Goal: Information Seeking & Learning: Learn about a topic

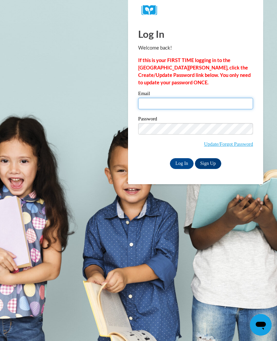
click at [159, 102] on input "Email" at bounding box center [195, 103] width 115 height 11
type input "[EMAIL_ADDRESS][DOMAIN_NAME]"
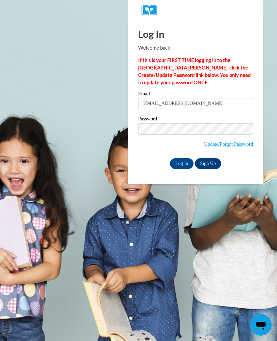
click at [188, 163] on input "Log In" at bounding box center [182, 163] width 24 height 11
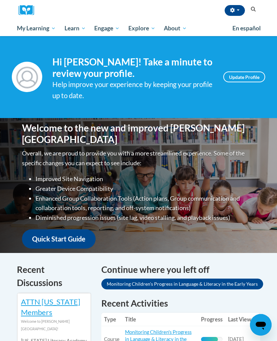
click at [0, 0] on span "Early Care and Learning" at bounding box center [0, 0] width 0 height 0
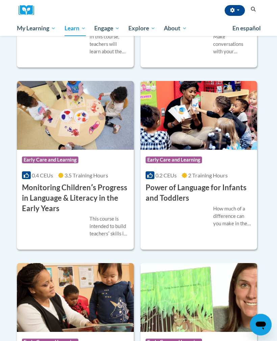
scroll to position [853, 0]
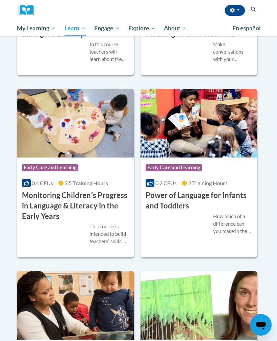
click at [51, 221] on h3 "Monitoring Childrenʹs Progress in Language & Literacy in the Early Years" at bounding box center [75, 205] width 107 height 31
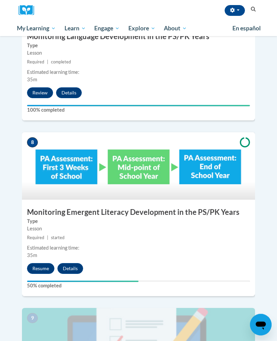
scroll to position [1347, 0]
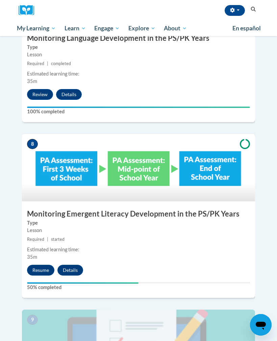
click at [48, 265] on button "Resume" at bounding box center [40, 270] width 27 height 11
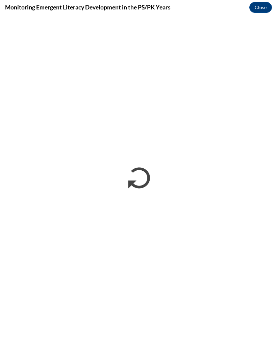
scroll to position [0, 0]
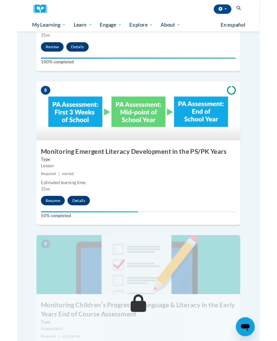
scroll to position [1384, 0]
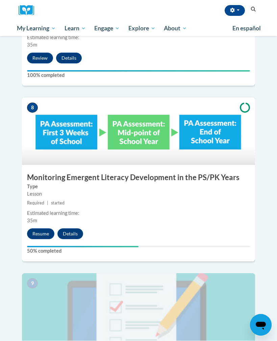
click at [45, 228] on button "Resume" at bounding box center [40, 233] width 27 height 11
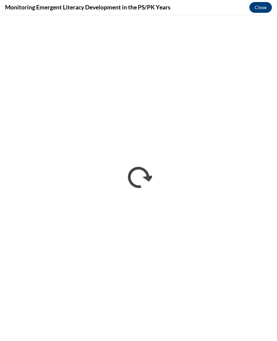
scroll to position [0, 0]
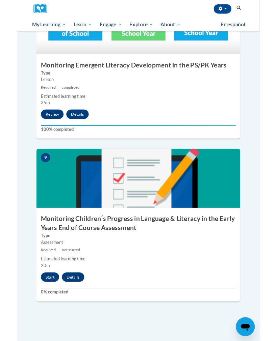
scroll to position [1486, 0]
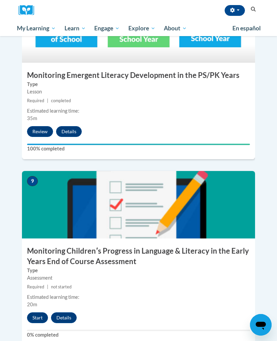
click at [36, 294] on div "Estimated learning time:" at bounding box center [138, 297] width 223 height 7
click at [33, 312] on button "Start" at bounding box center [37, 317] width 21 height 11
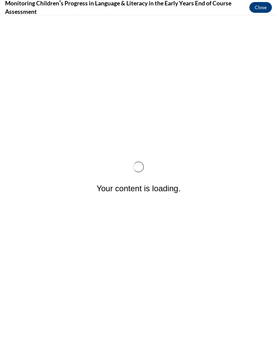
scroll to position [0, 0]
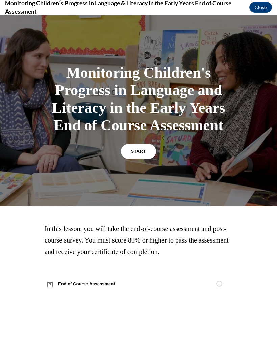
click at [261, 169] on div at bounding box center [138, 110] width 277 height 191
click at [155, 159] on link "START" at bounding box center [138, 151] width 35 height 15
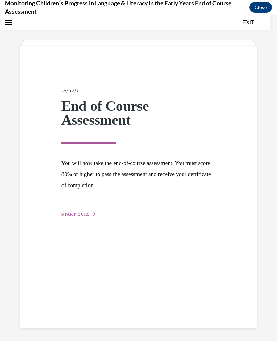
scroll to position [21, 0]
click at [80, 212] on span "START QUIZ" at bounding box center [75, 214] width 28 height 5
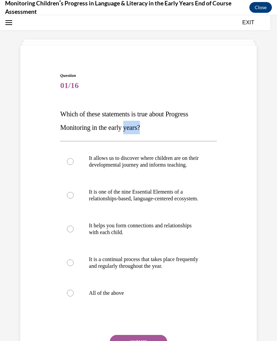
click at [266, 116] on div "Question 01/16 Which of these statements is true about Progress Monitoring in t…" at bounding box center [138, 209] width 277 height 389
click at [75, 307] on label "All of the above" at bounding box center [138, 293] width 156 height 27
click at [74, 297] on input "All of the above" at bounding box center [70, 293] width 7 height 7
radio input "true"
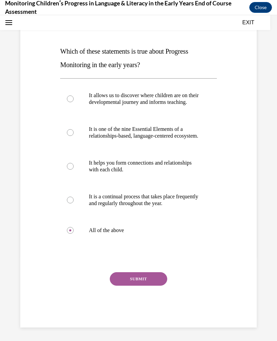
click at [136, 286] on button "SUBMIT" at bounding box center [138, 278] width 57 height 13
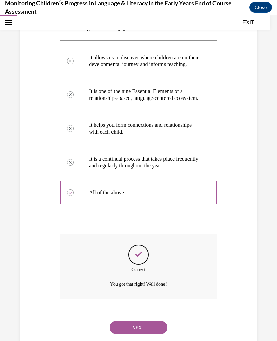
scroll to position [144, 0]
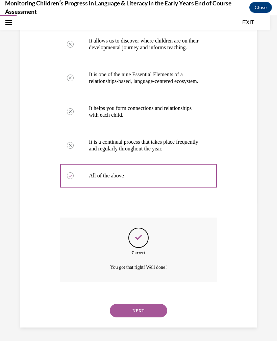
click at [154, 310] on button "NEXT" at bounding box center [138, 310] width 57 height 13
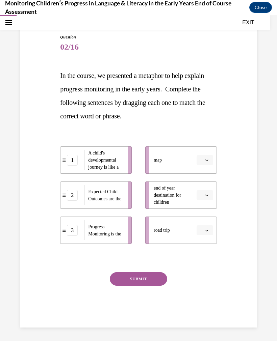
scroll to position [52, 0]
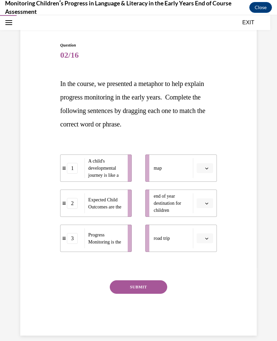
click at [276, 101] on div "Question 02/16 In the course, we presented a metaphor to help explain progress …" at bounding box center [138, 167] width 277 height 364
click at [265, 113] on div "Question 02/16 In the course, we presented a metaphor to help explain progress …" at bounding box center [138, 167] width 277 height 364
click at [248, 117] on div "Question 02/16 In the course, we presented a metaphor to help explain progress …" at bounding box center [139, 179] width 240 height 314
click at [276, 127] on div "Question 02/16 In the course, we presented a metaphor to help explain progress …" at bounding box center [138, 167] width 277 height 364
click at [206, 239] on icon "button" at bounding box center [206, 239] width 3 height 2
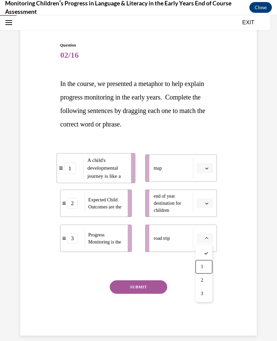
click at [209, 264] on div "1" at bounding box center [203, 266] width 17 height 13
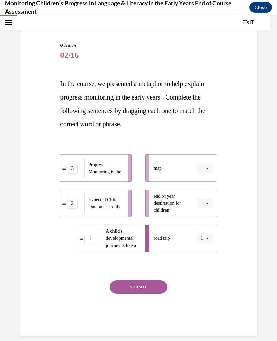
click at [205, 200] on button "button" at bounding box center [204, 203] width 17 height 10
click at [209, 257] on div "3" at bounding box center [203, 258] width 17 height 13
click at [204, 164] on button "button" at bounding box center [204, 168] width 17 height 10
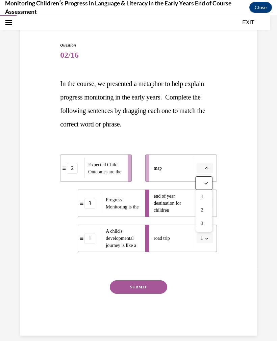
click at [206, 202] on div "1" at bounding box center [203, 196] width 17 height 13
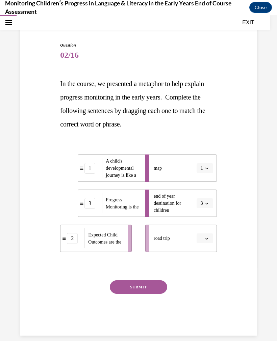
click at [207, 170] on icon "button" at bounding box center [206, 168] width 3 height 3
click at [207, 211] on div "2" at bounding box center [202, 209] width 17 height 13
click at [207, 168] on icon "button" at bounding box center [206, 168] width 3 height 3
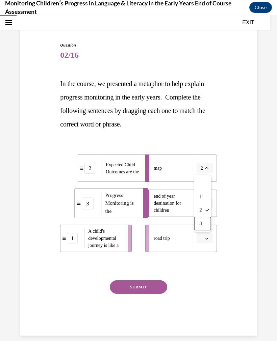
click at [205, 224] on div "3" at bounding box center [202, 223] width 17 height 13
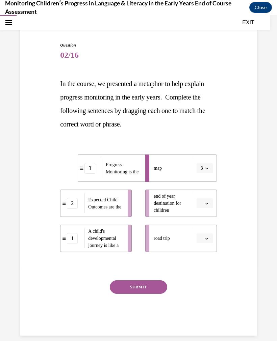
click at [207, 204] on icon "button" at bounding box center [206, 203] width 3 height 3
click at [205, 243] on div "2" at bounding box center [203, 245] width 17 height 13
click at [208, 236] on button "button" at bounding box center [204, 239] width 17 height 10
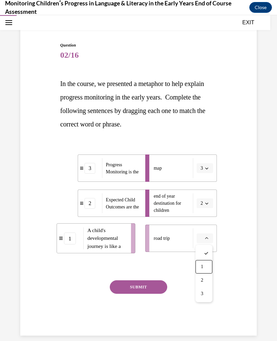
click at [208, 262] on div "1" at bounding box center [203, 266] width 17 height 13
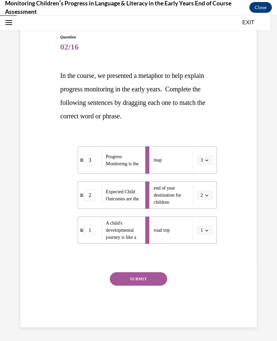
scroll to position [60, 0]
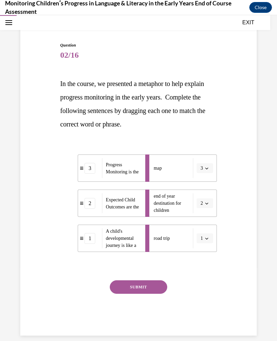
click at [153, 287] on button "SUBMIT" at bounding box center [138, 286] width 57 height 13
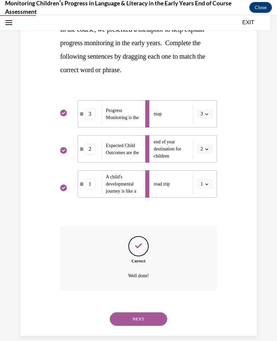
click at [151, 312] on button "NEXT" at bounding box center [138, 318] width 57 height 13
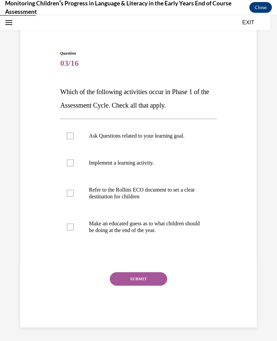
scroll to position [35, 0]
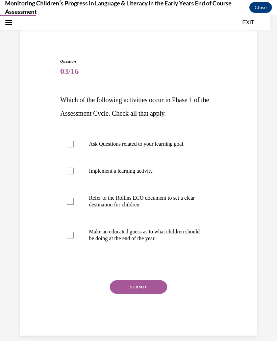
click at [77, 153] on label "Ask Questions related to your learning goal." at bounding box center [138, 144] width 156 height 27
click at [74, 147] on input "Ask Questions related to your learning goal." at bounding box center [70, 144] width 7 height 7
checkbox input "true"
click at [77, 200] on label "Refer to the Rollins ECO document to set a clear destination for children" at bounding box center [138, 202] width 156 height 34
click at [74, 200] on input "Refer to the Rollins ECO document to set a clear destination for children" at bounding box center [70, 201] width 7 height 7
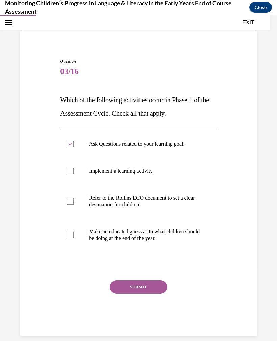
checkbox input "true"
click at [80, 174] on label "Implement a learning activity." at bounding box center [138, 171] width 156 height 27
click at [74, 174] on input "Implement a learning activity." at bounding box center [70, 171] width 7 height 7
checkbox input "true"
click at [125, 287] on button "SUBMIT" at bounding box center [138, 286] width 57 height 13
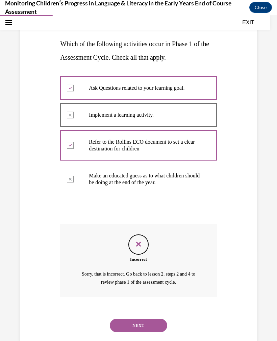
scroll to position [98, 0]
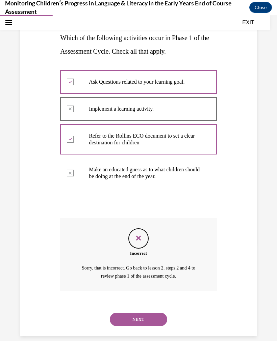
click at [149, 313] on button "NEXT" at bounding box center [138, 319] width 57 height 13
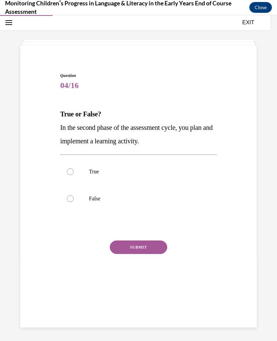
scroll to position [21, 0]
click at [65, 177] on label "True" at bounding box center [138, 171] width 156 height 27
click at [67, 175] on input "True" at bounding box center [70, 171] width 7 height 7
radio input "true"
click at [165, 239] on div "Question 04/16 True or False? In the second phase of the assessment cycle, you …" at bounding box center [138, 184] width 156 height 223
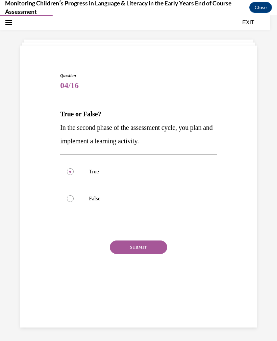
click at [165, 239] on div "Question 04/16 True or False? In the second phase of the assessment cycle, you …" at bounding box center [138, 184] width 156 height 223
click at [147, 241] on button "SUBMIT" at bounding box center [138, 247] width 57 height 13
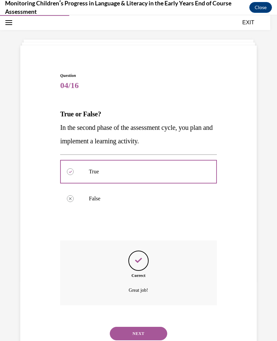
scroll to position [36, 0]
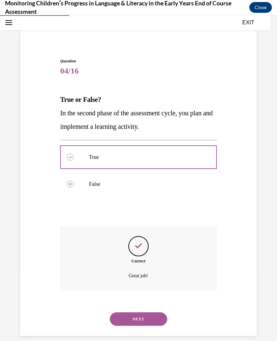
click at [155, 312] on button "NEXT" at bounding box center [138, 318] width 57 height 13
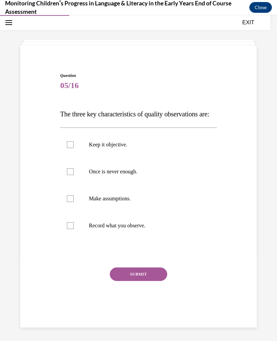
scroll to position [22, 0]
click at [62, 155] on label "Keep it objective." at bounding box center [138, 144] width 156 height 27
click at [67, 148] on input "Keep it objective." at bounding box center [70, 144] width 7 height 7
checkbox input "true"
click at [77, 185] on label "Once is never enough." at bounding box center [138, 171] width 156 height 27
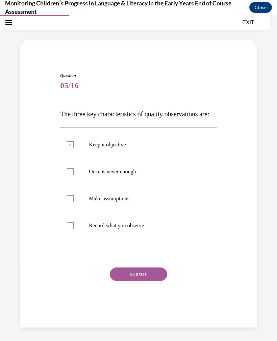
click at [74, 175] on input "Once is never enough." at bounding box center [70, 171] width 7 height 7
checkbox input "true"
click at [76, 239] on label "Record what you observe." at bounding box center [138, 225] width 156 height 27
click at [74, 229] on input "Record what you observe." at bounding box center [70, 225] width 7 height 7
checkbox input "true"
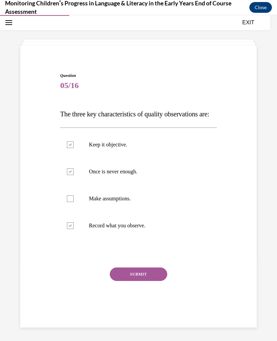
click at [78, 212] on label "Make assumptions." at bounding box center [138, 198] width 156 height 27
click at [74, 202] on input "Make assumptions." at bounding box center [70, 198] width 7 height 7
checkbox input "true"
click at [122, 281] on button "SUBMIT" at bounding box center [138, 274] width 57 height 13
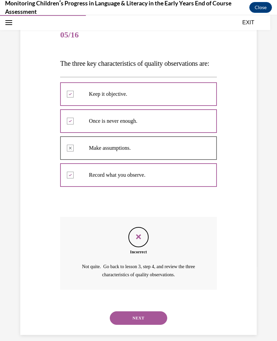
scroll to position [84, 0]
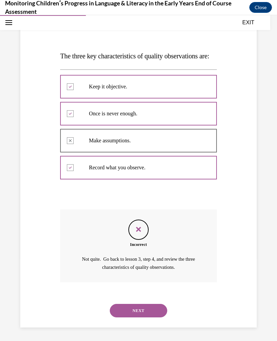
click at [127, 315] on button "NEXT" at bounding box center [138, 310] width 57 height 13
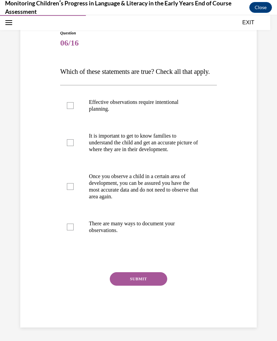
scroll to position [76, 0]
click at [73, 156] on label "It is important to get to know families to understand the child and get an accu…" at bounding box center [138, 142] width 156 height 40
click at [73, 146] on input "It is important to get to know families to understand the child and get an accu…" at bounding box center [70, 142] width 7 height 7
checkbox input "true"
click at [65, 115] on label "Effective observations require intentional planning." at bounding box center [138, 106] width 156 height 34
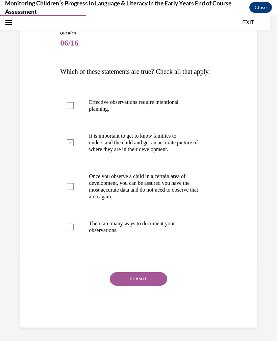
click at [67, 109] on input "Effective observations require intentional planning." at bounding box center [70, 105] width 7 height 7
checkbox input "true"
click at [75, 239] on label "There are many ways to document your observations." at bounding box center [138, 227] width 156 height 34
click at [74, 230] on input "There are many ways to document your observations." at bounding box center [70, 227] width 7 height 7
checkbox input "true"
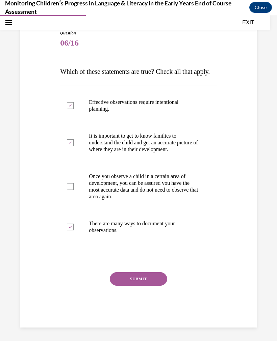
click at [136, 286] on button "SUBMIT" at bounding box center [138, 278] width 57 height 13
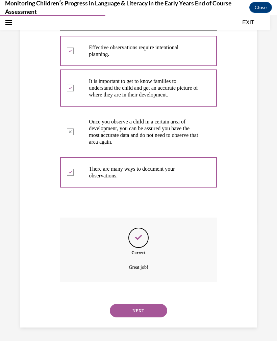
scroll to position [130, 0]
click at [162, 316] on button "NEXT" at bounding box center [138, 310] width 57 height 13
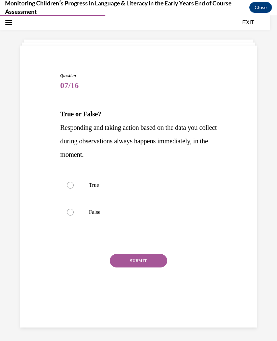
scroll to position [21, 0]
click at [88, 217] on label "False" at bounding box center [138, 212] width 156 height 27
click at [74, 216] on input "False" at bounding box center [70, 212] width 7 height 7
radio input "true"
click at [131, 258] on button "SUBMIT" at bounding box center [138, 260] width 57 height 13
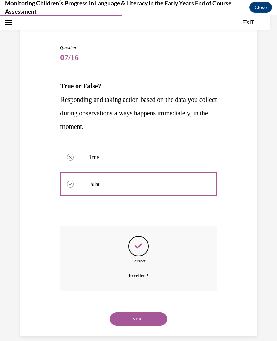
click at [157, 314] on button "NEXT" at bounding box center [138, 318] width 57 height 13
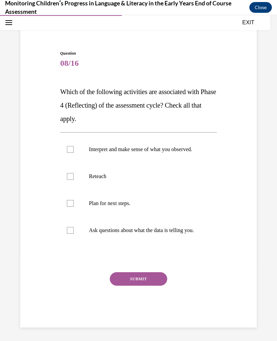
scroll to position [49, 0]
click at [67, 150] on div at bounding box center [70, 149] width 7 height 7
click at [67, 150] on input "Interpret and make sense of what you observed." at bounding box center [70, 149] width 7 height 7
checkbox input "true"
click at [67, 203] on div at bounding box center [70, 203] width 7 height 7
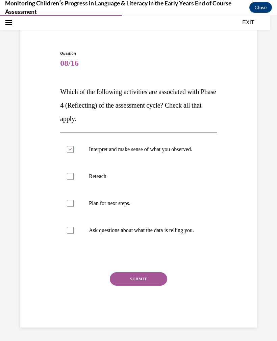
click at [67, 203] on input "Plan for next steps." at bounding box center [70, 203] width 7 height 7
checkbox input "true"
click at [161, 244] on label "Ask questions about what the data is telling you." at bounding box center [138, 230] width 156 height 27
click at [74, 234] on input "Ask questions about what the data is telling you." at bounding box center [70, 230] width 7 height 7
checkbox input "true"
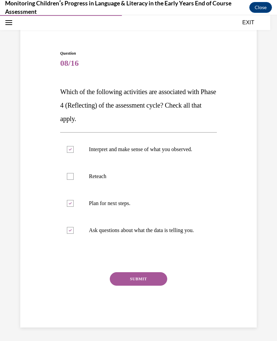
click at [74, 174] on label "Reteach" at bounding box center [138, 176] width 156 height 27
click at [74, 174] on input "Reteach" at bounding box center [70, 176] width 7 height 7
checkbox input "true"
click at [161, 286] on button "SUBMIT" at bounding box center [138, 278] width 57 height 13
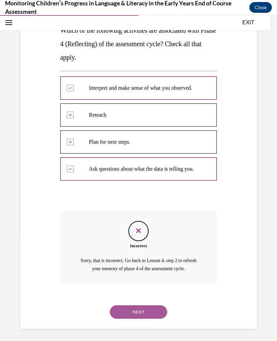
scroll to position [111, 0]
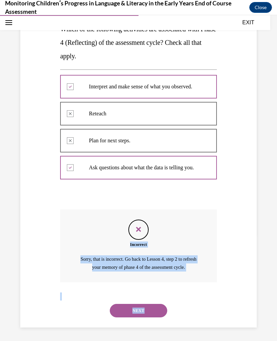
click at [215, 226] on div "Incorrect Sorry, that is incorrect. Go back to Lesson 4, step 2 to refresh your…" at bounding box center [138, 246] width 156 height 73
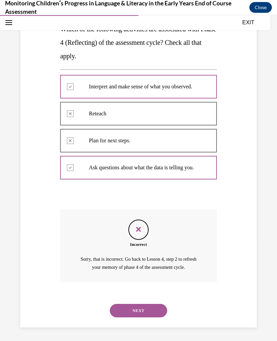
click at [152, 307] on button "NEXT" at bounding box center [138, 310] width 57 height 13
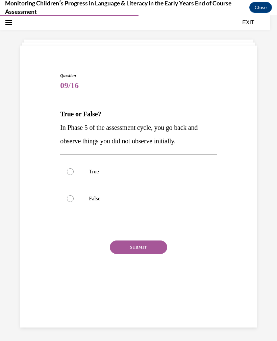
scroll to position [21, 0]
click at [73, 172] on div at bounding box center [70, 171] width 7 height 7
click at [73, 172] on input "True" at bounding box center [70, 171] width 7 height 7
radio input "true"
click at [82, 198] on label "False" at bounding box center [138, 198] width 156 height 27
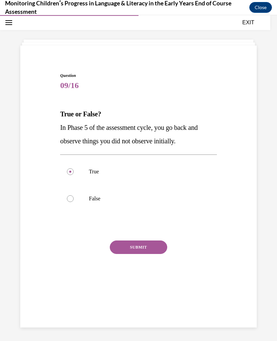
click at [74, 198] on input "False" at bounding box center [70, 198] width 7 height 7
radio input "true"
click at [137, 254] on button "SUBMIT" at bounding box center [138, 247] width 57 height 13
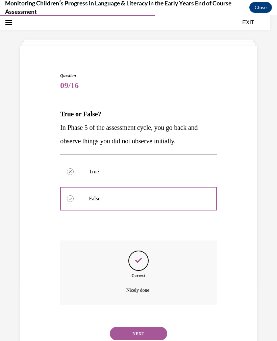
scroll to position [36, 0]
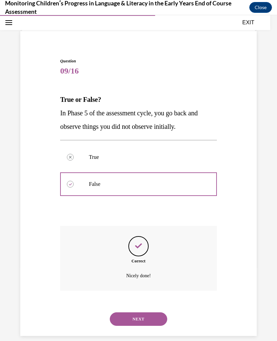
click at [151, 312] on button "NEXT" at bounding box center [138, 318] width 57 height 13
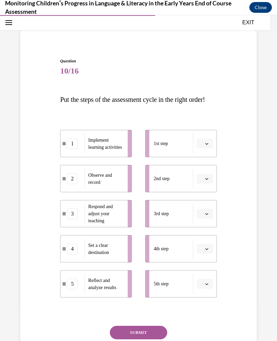
click at [75, 254] on div "4" at bounding box center [72, 249] width 11 height 11
click at [98, 255] on span "Set a clear destination" at bounding box center [98, 249] width 21 height 12
click at [73, 254] on div "4" at bounding box center [72, 249] width 11 height 11
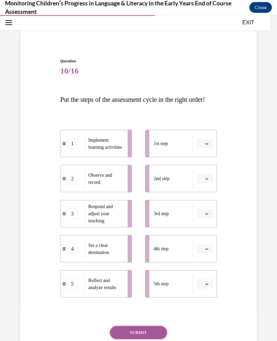
click at [202, 147] on span "Please select an option" at bounding box center [201, 143] width 2 height 7
click at [207, 223] on div "4" at bounding box center [203, 225] width 17 height 13
click at [202, 182] on span "Please select an option" at bounding box center [201, 178] width 2 height 7
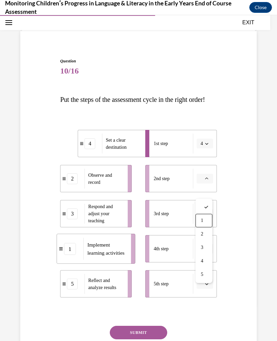
click at [203, 217] on div "1" at bounding box center [203, 220] width 17 height 13
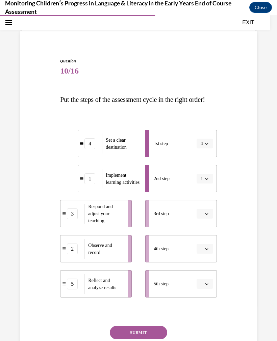
click at [204, 216] on span "button" at bounding box center [206, 214] width 5 height 5
click at [207, 264] on div "2" at bounding box center [203, 269] width 17 height 13
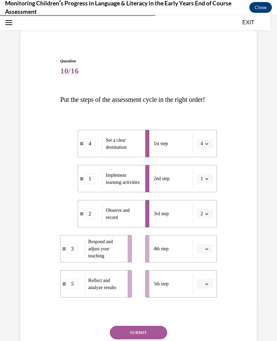
click at [204, 251] on span "button" at bounding box center [206, 249] width 5 height 5
click at [205, 245] on div "5" at bounding box center [203, 247] width 17 height 13
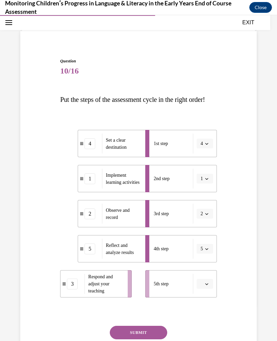
click at [203, 289] on button "button" at bounding box center [204, 284] width 17 height 10
click at [202, 266] on span "4" at bounding box center [202, 268] width 2 height 5
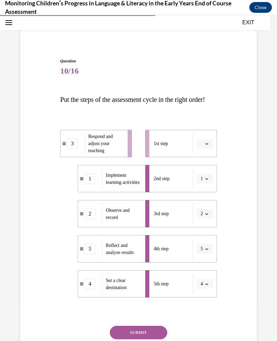
click at [197, 149] on li "1st step" at bounding box center [181, 143] width 72 height 27
click at [206, 149] on button "button" at bounding box center [204, 144] width 17 height 10
click at [205, 211] on div "3" at bounding box center [203, 212] width 17 height 13
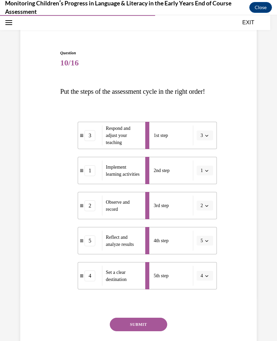
scroll to position [44, 0]
click at [206, 277] on icon "button" at bounding box center [206, 275] width 3 height 3
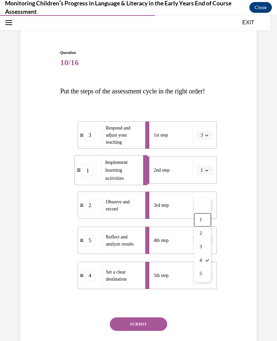
click at [202, 218] on div "1" at bounding box center [202, 219] width 17 height 13
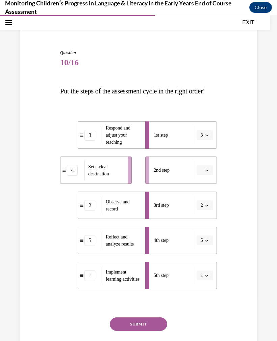
click at [204, 140] on button "3" at bounding box center [204, 135] width 17 height 10
click at [238, 201] on div "Question 10/16 Put the steps of the assessment cycle in the right order! 3 Resp…" at bounding box center [139, 201] width 240 height 344
click at [230, 204] on div "Question 10/16 Put the steps of the assessment cycle in the right order! 3 Resp…" at bounding box center [139, 201] width 240 height 344
click at [205, 137] on icon "button" at bounding box center [206, 135] width 3 height 3
click at [204, 218] on div "4" at bounding box center [202, 217] width 17 height 13
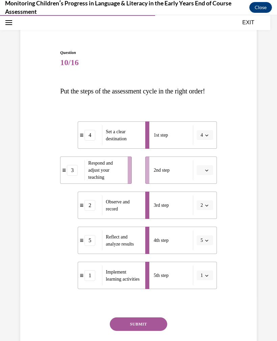
click at [208, 172] on icon "button" at bounding box center [206, 170] width 3 height 3
click at [205, 213] on div "1" at bounding box center [203, 211] width 17 height 13
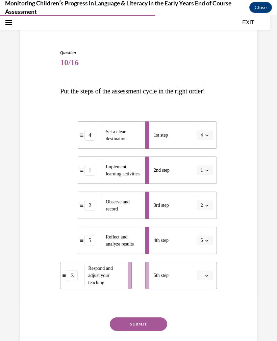
click at [208, 207] on icon "button" at bounding box center [206, 205] width 3 height 3
click at [203, 262] on div "2" at bounding box center [202, 260] width 17 height 13
click at [229, 250] on div "Question 10/16 Put the steps of the assessment cycle in the right order! 4 Set …" at bounding box center [139, 201] width 240 height 344
click at [202, 279] on span "Please select an option" at bounding box center [201, 275] width 2 height 7
click at [203, 245] on span "3" at bounding box center [202, 246] width 2 height 5
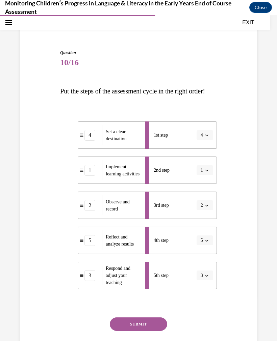
click at [153, 331] on button "SUBMIT" at bounding box center [138, 324] width 57 height 13
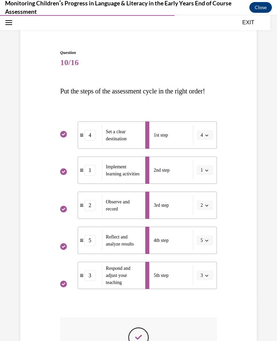
scroll to position [8, 0]
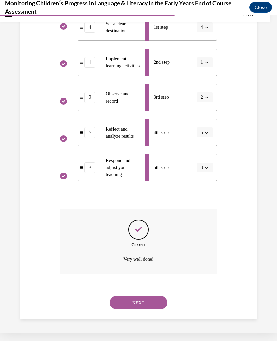
click at [154, 307] on button "NEXT" at bounding box center [138, 302] width 57 height 13
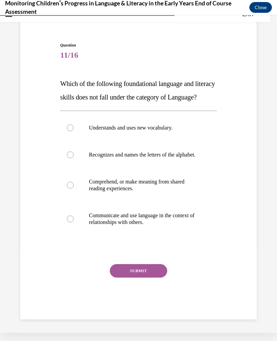
scroll to position [56, 0]
click at [121, 167] on label "Recognizes and names the letters of the alphabet." at bounding box center [138, 154] width 156 height 27
click at [74, 158] on input "Recognizes and names the letters of the alphabet." at bounding box center [70, 155] width 7 height 7
radio input "true"
click at [154, 278] on button "SUBMIT" at bounding box center [138, 270] width 57 height 13
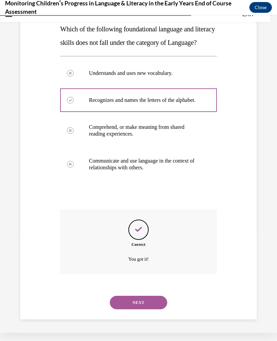
click at [163, 307] on button "NEXT" at bounding box center [138, 302] width 57 height 13
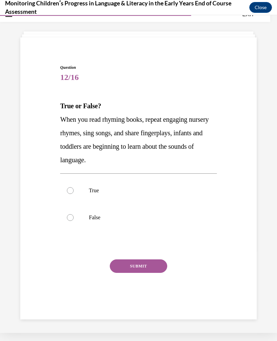
scroll to position [21, 0]
click at [90, 190] on p "True" at bounding box center [144, 190] width 111 height 7
click at [74, 190] on input "True" at bounding box center [70, 190] width 7 height 7
radio input "true"
click at [152, 268] on button "SUBMIT" at bounding box center [138, 265] width 57 height 13
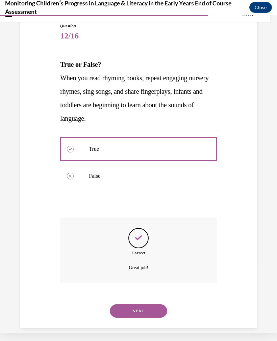
click at [156, 305] on button "NEXT" at bounding box center [138, 310] width 57 height 13
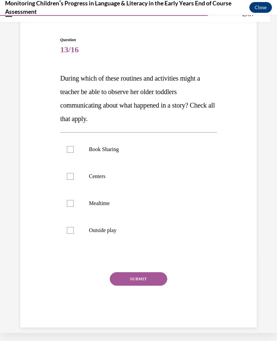
click at [79, 233] on label "Outside play" at bounding box center [138, 230] width 156 height 27
click at [74, 233] on input "Outside play" at bounding box center [70, 230] width 7 height 7
checkbox input "true"
click at [80, 200] on label "Mealtime" at bounding box center [138, 203] width 156 height 27
click at [74, 200] on input "Mealtime" at bounding box center [70, 203] width 7 height 7
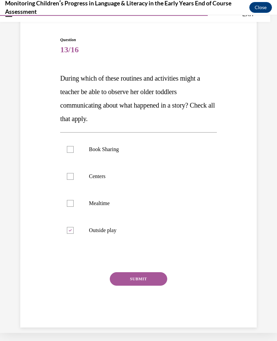
checkbox input "true"
click at [101, 147] on p "Book Sharing" at bounding box center [144, 149] width 111 height 7
click at [74, 147] on input "Book Sharing" at bounding box center [70, 149] width 7 height 7
checkbox input "true"
click at [99, 175] on p "Centers" at bounding box center [144, 176] width 111 height 7
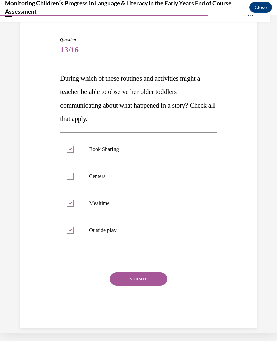
click at [74, 175] on input "Centers" at bounding box center [70, 176] width 7 height 7
checkbox input "true"
click at [138, 285] on button "SUBMIT" at bounding box center [138, 278] width 57 height 13
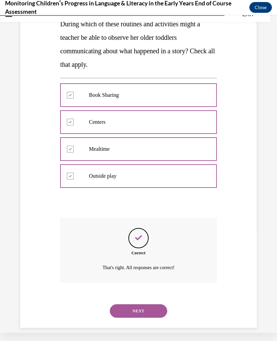
click at [156, 306] on button "NEXT" at bounding box center [138, 310] width 57 height 13
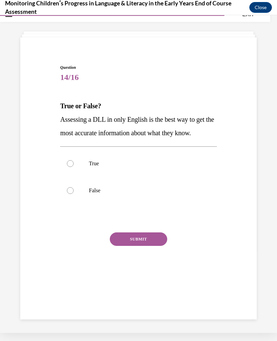
scroll to position [21, 0]
click at [77, 194] on label "False" at bounding box center [138, 190] width 156 height 27
click at [74, 194] on input "False" at bounding box center [70, 190] width 7 height 7
radio input "true"
click at [132, 241] on button "SUBMIT" at bounding box center [138, 238] width 57 height 13
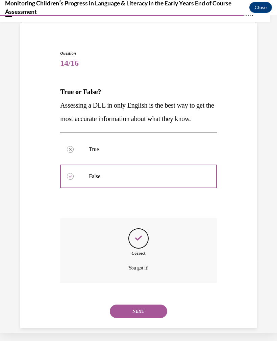
scroll to position [36, 0]
click at [154, 306] on button "NEXT" at bounding box center [138, 310] width 57 height 13
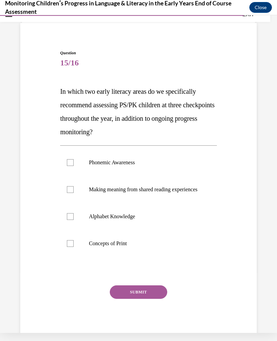
click at [78, 226] on label "Alphabet Knowledge" at bounding box center [138, 216] width 156 height 27
click at [74, 220] on input "Alphabet Knowledge" at bounding box center [70, 216] width 7 height 7
checkbox input "true"
click at [73, 256] on label "Concepts of Print" at bounding box center [138, 243] width 156 height 27
click at [73, 247] on input "Concepts of Print" at bounding box center [70, 243] width 7 height 7
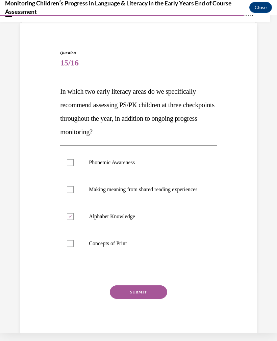
checkbox input "true"
click at [109, 165] on p "Phonemic Awareness" at bounding box center [144, 162] width 111 height 7
click at [74, 165] on input "Phonemic Awareness" at bounding box center [70, 162] width 7 height 7
checkbox input "true"
click at [150, 299] on button "SUBMIT" at bounding box center [138, 291] width 57 height 13
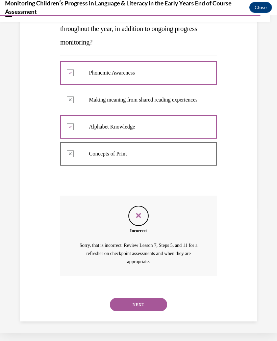
click at [149, 304] on button "NEXT" at bounding box center [138, 304] width 57 height 13
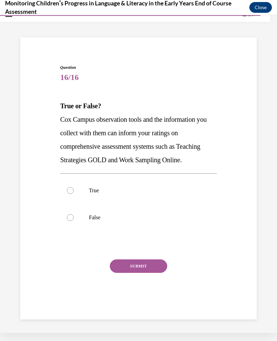
scroll to position [21, 0]
click at [72, 195] on label "True" at bounding box center [138, 190] width 156 height 27
click at [72, 194] on input "True" at bounding box center [70, 190] width 7 height 7
radio input "true"
click at [149, 273] on button "SUBMIT" at bounding box center [138, 265] width 57 height 13
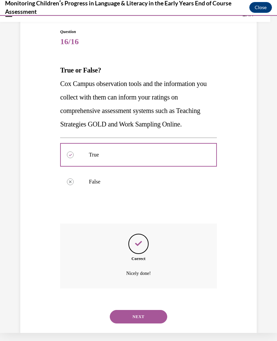
scroll to position [63, 0]
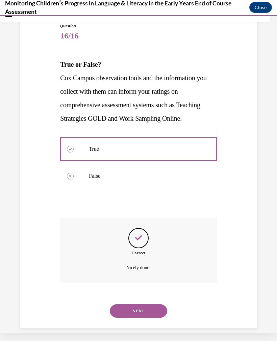
click at [150, 304] on button "NEXT" at bounding box center [138, 310] width 57 height 13
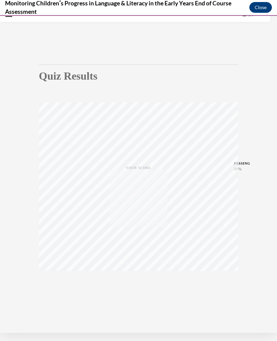
scroll to position [21, 0]
click at [140, 290] on icon "button" at bounding box center [139, 290] width 24 height 7
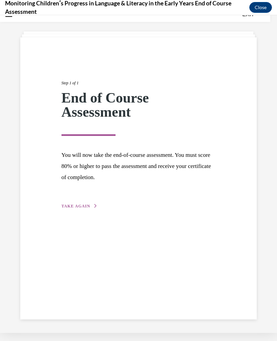
click at [86, 201] on div "Step 1 of 1 End of Course Assessment You will now take the end-of-course assess…" at bounding box center [138, 136] width 164 height 145
click at [86, 203] on button "TAKE AGAIN" at bounding box center [79, 206] width 36 height 6
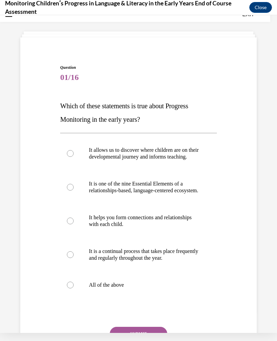
click at [78, 299] on label "All of the above" at bounding box center [138, 285] width 156 height 27
click at [74, 289] on input "All of the above" at bounding box center [70, 285] width 7 height 7
radio input "true"
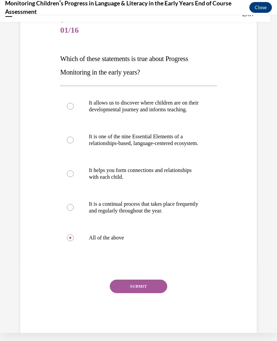
scroll to position [68, 0]
click at [73, 108] on div at bounding box center [70, 106] width 7 height 7
click at [73, 108] on input "It allows us to discover where children are on their developmental journey and …" at bounding box center [70, 106] width 7 height 7
radio input "true"
click at [79, 221] on label "It is a continual process that takes place frequently and regularly throughout …" at bounding box center [138, 208] width 156 height 34
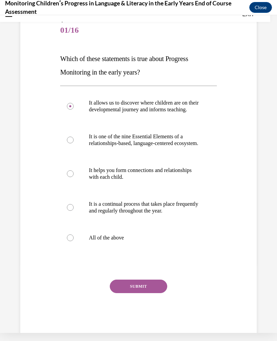
click at [74, 211] on input "It is a continual process that takes place frequently and regularly throughout …" at bounding box center [70, 207] width 7 height 7
radio input "true"
click at [117, 251] on label "All of the above" at bounding box center [138, 237] width 156 height 27
click at [74, 241] on input "All of the above" at bounding box center [70, 238] width 7 height 7
radio input "true"
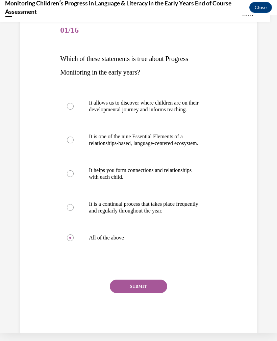
click at [136, 293] on button "SUBMIT" at bounding box center [138, 286] width 57 height 13
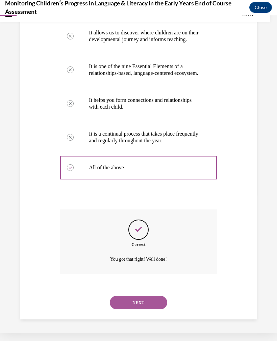
click at [140, 308] on button "NEXT" at bounding box center [138, 302] width 57 height 13
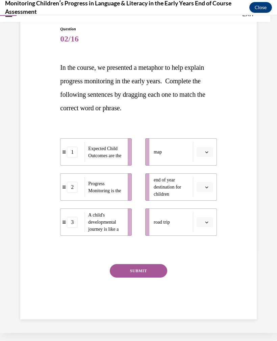
scroll to position [52, 0]
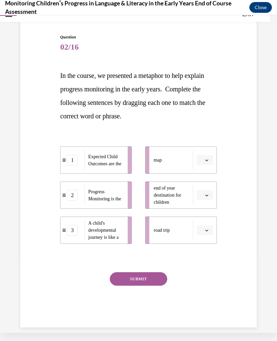
click at [207, 156] on button "button" at bounding box center [204, 160] width 17 height 10
click at [236, 194] on div "Question 02/16 In the course, we presented a metaphor to help explain progress …" at bounding box center [139, 171] width 240 height 314
click at [208, 159] on icon "button" at bounding box center [206, 160] width 3 height 3
click at [244, 189] on div "Question 02/16 In the course, we presented a metaphor to help explain progress …" at bounding box center [139, 171] width 240 height 314
click at [205, 228] on span "button" at bounding box center [206, 230] width 5 height 5
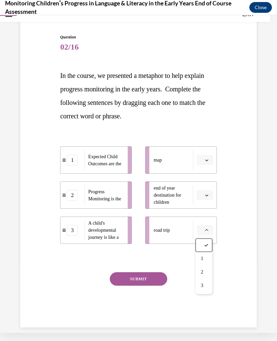
click at [201, 257] on span "1" at bounding box center [202, 258] width 2 height 5
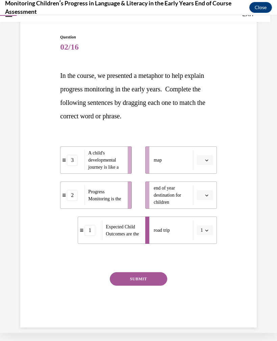
click at [204, 157] on button "button" at bounding box center [204, 160] width 17 height 10
click at [203, 199] on span "2" at bounding box center [202, 201] width 2 height 5
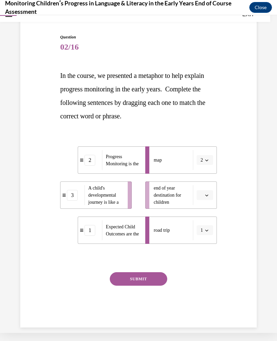
click at [204, 197] on span "button" at bounding box center [206, 195] width 5 height 5
click at [229, 207] on div "Question 02/16 In the course, we presented a metaphor to help explain progress …" at bounding box center [139, 171] width 240 height 314
click at [205, 231] on icon "button" at bounding box center [206, 230] width 3 height 3
click at [202, 287] on span "3" at bounding box center [200, 285] width 2 height 5
click at [203, 198] on button "button" at bounding box center [204, 195] width 17 height 10
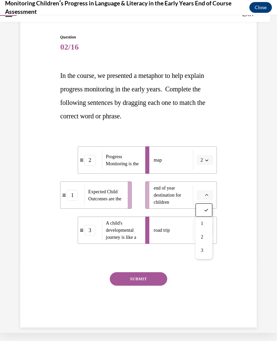
click at [228, 208] on div "Question 02/16 In the course, we presented a metaphor to help explain progress …" at bounding box center [139, 171] width 240 height 314
click at [206, 232] on span "button" at bounding box center [206, 230] width 5 height 5
click at [230, 219] on div "Question 02/16 In the course, we presented a metaphor to help explain progress …" at bounding box center [139, 171] width 240 height 314
click at [234, 218] on div "Question 02/16 In the course, we presented a metaphor to help explain progress …" at bounding box center [139, 171] width 240 height 314
click at [205, 198] on button "button" at bounding box center [204, 195] width 17 height 10
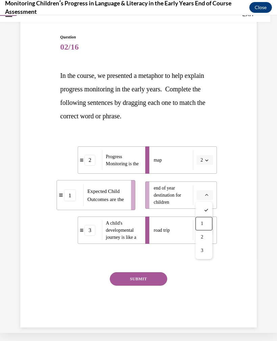
click at [204, 223] on div "1" at bounding box center [203, 223] width 17 height 13
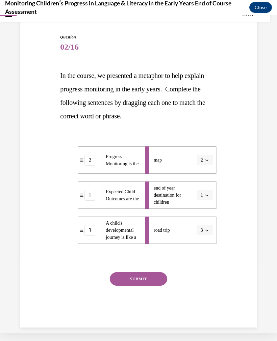
click at [155, 282] on button "SUBMIT" at bounding box center [138, 278] width 57 height 13
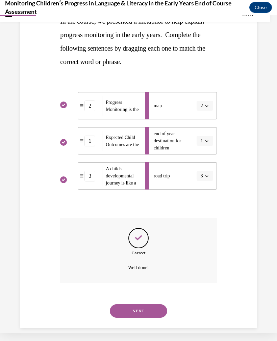
click at [152, 309] on button "NEXT" at bounding box center [138, 310] width 57 height 13
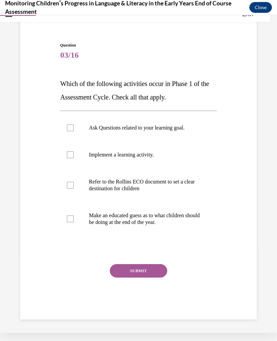
scroll to position [35, 0]
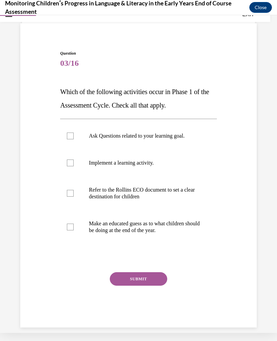
click at [153, 134] on p "Ask Questions related to your learning goal." at bounding box center [144, 136] width 111 height 7
click at [74, 134] on input "Ask Questions related to your learning goal." at bounding box center [70, 136] width 7 height 7
checkbox input "true"
click at [134, 233] on p "Make an educated guess as to what children should be doing at the end of the ye…" at bounding box center [144, 226] width 111 height 13
click at [74, 230] on input "Make an educated guess as to what children should be doing at the end of the ye…" at bounding box center [70, 227] width 7 height 7
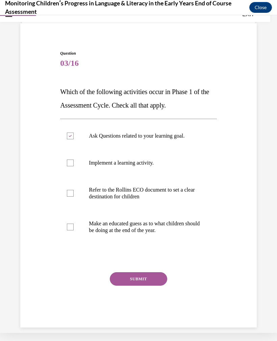
checkbox input "true"
click at [143, 280] on button "SUBMIT" at bounding box center [138, 278] width 57 height 13
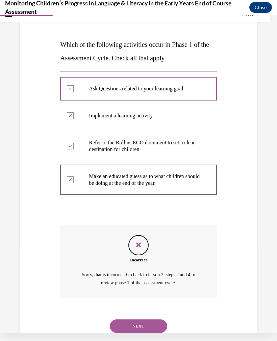
scroll to position [98, 0]
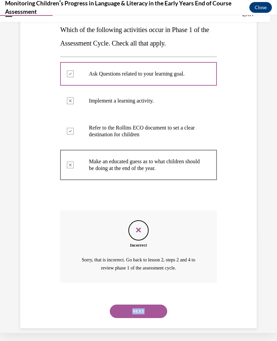
click at [157, 305] on button "NEXT" at bounding box center [138, 311] width 57 height 13
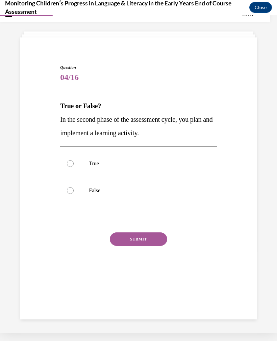
scroll to position [21, 0]
click at [96, 164] on p "True" at bounding box center [144, 163] width 111 height 7
click at [74, 164] on input "True" at bounding box center [70, 163] width 7 height 7
radio input "true"
click at [141, 240] on button "SUBMIT" at bounding box center [138, 238] width 57 height 13
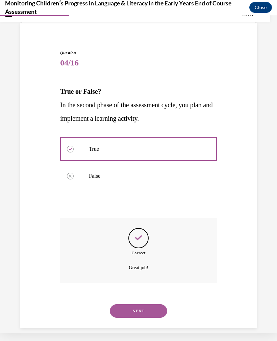
click at [150, 304] on button "NEXT" at bounding box center [138, 310] width 57 height 13
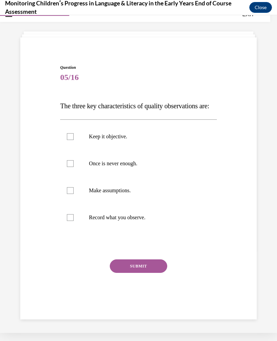
scroll to position [22, 0]
click at [112, 221] on p "Record what you observe." at bounding box center [144, 217] width 111 height 7
click at [74, 221] on input "Record what you observe." at bounding box center [70, 217] width 7 height 7
checkbox input "true"
click at [124, 145] on label "Keep it objective." at bounding box center [138, 136] width 156 height 27
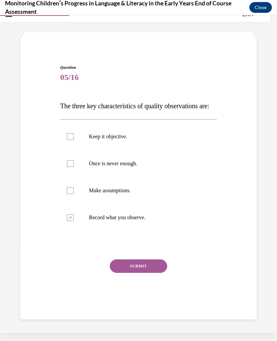
click at [74, 140] on input "Keep it objective." at bounding box center [70, 136] width 7 height 7
checkbox input "true"
click at [156, 273] on button "SUBMIT" at bounding box center [138, 265] width 57 height 13
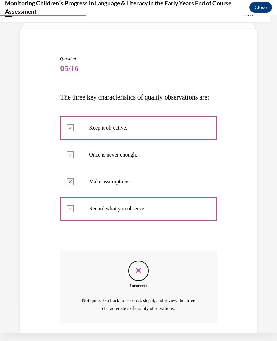
scroll to position [84, 0]
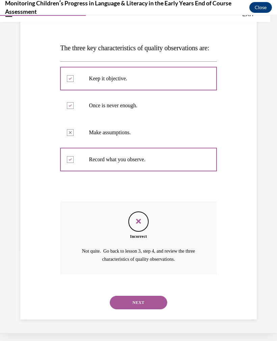
click at [156, 299] on button "NEXT" at bounding box center [138, 302] width 57 height 13
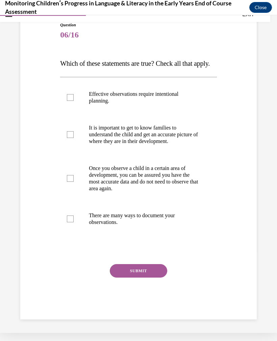
scroll to position [0, 0]
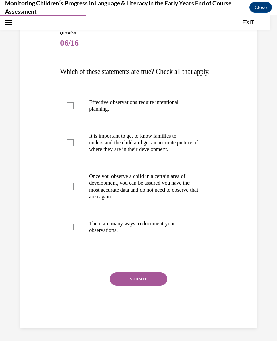
click at [161, 234] on p "There are many ways to document your observations." at bounding box center [144, 226] width 111 height 13
click at [74, 230] on input "There are many ways to document your observations." at bounding box center [70, 227] width 7 height 7
click at [161, 234] on p "There are many ways to document your observations." at bounding box center [144, 226] width 111 height 13
click at [74, 230] on input "There are many ways to document your observations." at bounding box center [70, 227] width 7 height 7
click at [157, 234] on p "There are many ways to document your observations." at bounding box center [144, 226] width 111 height 13
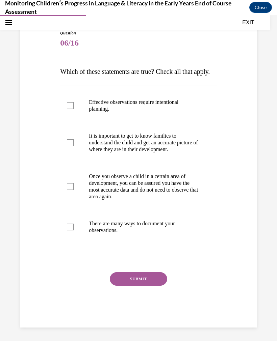
click at [74, 230] on input "There are many ways to document your observations." at bounding box center [70, 227] width 7 height 7
checkbox input "true"
click at [142, 193] on p "Once you observe a child in a certain area of development, you can be assured y…" at bounding box center [144, 186] width 111 height 27
click at [74, 190] on input "Once you observe a child in a certain area of development, you can be assured y…" at bounding box center [70, 186] width 7 height 7
checkbox input "true"
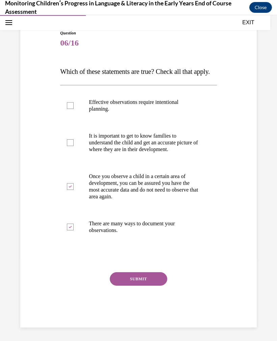
click at [146, 153] on p "It is important to get to know families to understand the child and get an accu…" at bounding box center [144, 143] width 111 height 20
click at [74, 146] on input "It is important to get to know families to understand the child and get an accu…" at bounding box center [70, 142] width 7 height 7
checkbox input "true"
click at [145, 118] on label "Effective observations require intentional planning." at bounding box center [138, 106] width 156 height 34
click at [74, 109] on input "Effective observations require intentional planning." at bounding box center [70, 105] width 7 height 7
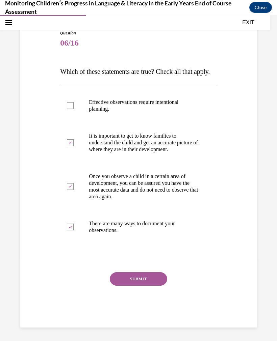
checkbox input "true"
click at [147, 286] on button "SUBMIT" at bounding box center [138, 278] width 57 height 13
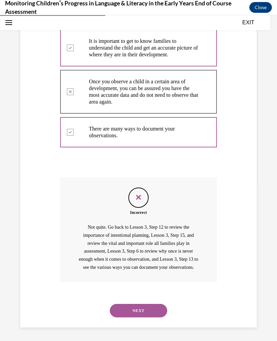
scroll to position [177, 0]
click at [163, 315] on button "NEXT" at bounding box center [138, 310] width 57 height 13
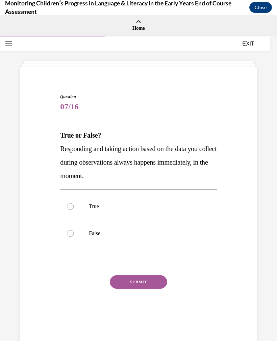
scroll to position [0, 0]
click at [98, 213] on label "True" at bounding box center [138, 206] width 156 height 27
click at [74, 210] on input "True" at bounding box center [70, 206] width 7 height 7
radio input "true"
click at [133, 272] on div "Question 07/16 True or False? Responding and taking action based on the data yo…" at bounding box center [138, 212] width 156 height 237
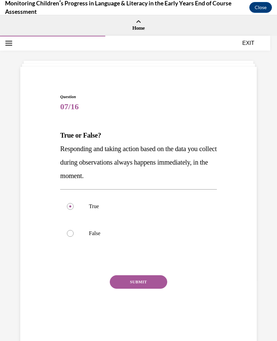
click at [149, 284] on button "SUBMIT" at bounding box center [138, 281] width 57 height 13
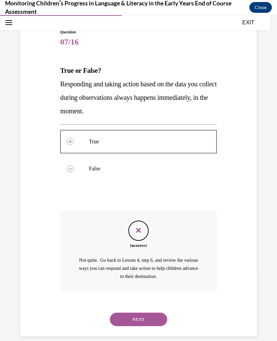
click at [141, 313] on button "NEXT" at bounding box center [138, 319] width 57 height 13
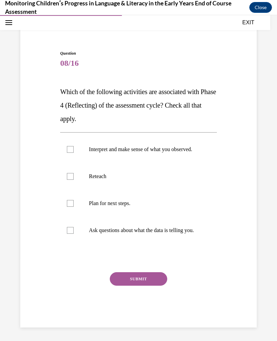
scroll to position [49, 0]
click at [131, 234] on p "Ask questions about what the data is telling you." at bounding box center [144, 230] width 111 height 7
click at [74, 234] on input "Ask questions about what the data is telling you." at bounding box center [70, 230] width 7 height 7
checkbox input "true"
click at [137, 280] on button "SUBMIT" at bounding box center [138, 278] width 57 height 13
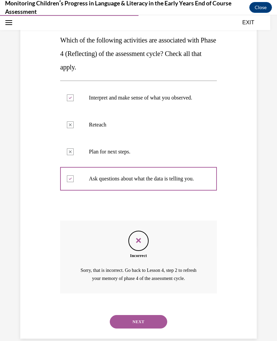
scroll to position [111, 0]
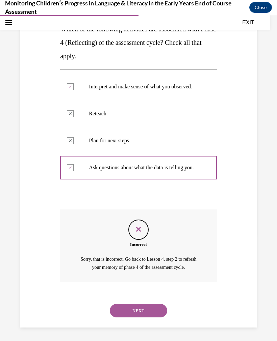
click at [136, 312] on button "NEXT" at bounding box center [138, 310] width 57 height 13
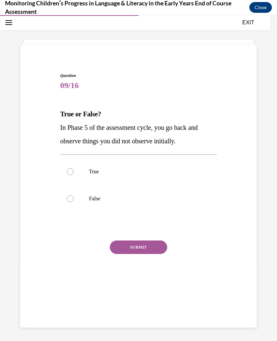
scroll to position [21, 0]
click at [98, 201] on p "False" at bounding box center [144, 198] width 111 height 7
click at [74, 201] on input "False" at bounding box center [70, 198] width 7 height 7
radio input "true"
click at [135, 246] on button "SUBMIT" at bounding box center [138, 247] width 57 height 13
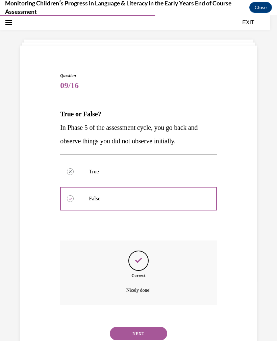
scroll to position [36, 0]
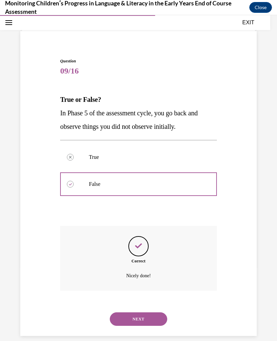
click at [153, 318] on button "NEXT" at bounding box center [138, 318] width 57 height 13
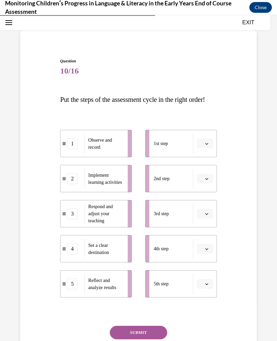
click at [150, 207] on ul "1st step 2nd step 3rd step 4th step 5th step" at bounding box center [177, 214] width 78 height 168
click at [187, 189] on div "2nd step" at bounding box center [173, 179] width 39 height 20
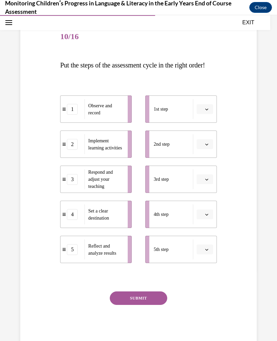
scroll to position [72, 0]
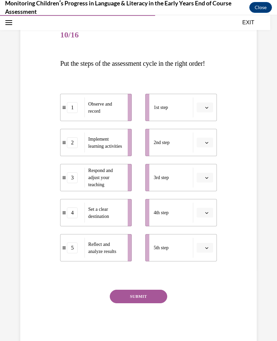
click at [74, 253] on div "5" at bounding box center [72, 248] width 11 height 11
click at [205, 250] on span "button" at bounding box center [206, 248] width 5 height 5
click at [157, 303] on button "SUBMIT" at bounding box center [138, 296] width 57 height 13
click at [159, 303] on button "SUBMIT" at bounding box center [138, 296] width 57 height 13
click at [211, 253] on button "button" at bounding box center [204, 248] width 17 height 10
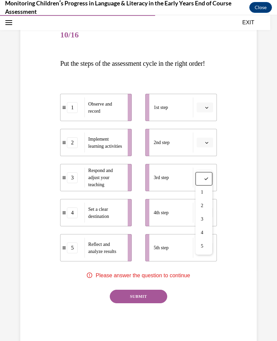
click at [207, 237] on div "4" at bounding box center [203, 232] width 17 height 13
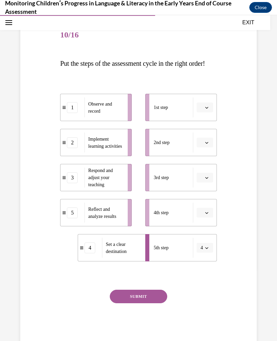
click at [159, 301] on div "Question 10/16 Put the steps of the assessment cycle in the right order! 1 Obse…" at bounding box center [138, 183] width 156 height 323
click at [159, 303] on button "SUBMIT" at bounding box center [138, 296] width 57 height 13
click at [202, 218] on button "button" at bounding box center [204, 213] width 17 height 10
click at [205, 234] on div "1 2 3 4 5" at bounding box center [203, 275] width 17 height 84
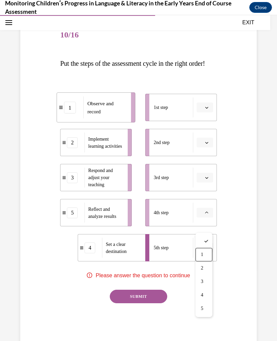
click at [206, 261] on div "1" at bounding box center [203, 254] width 17 height 13
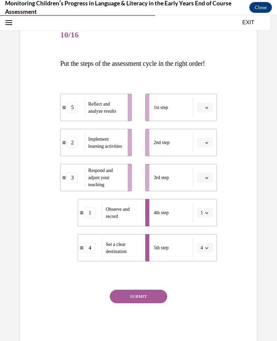
click at [203, 183] on button "button" at bounding box center [204, 178] width 17 height 10
click at [202, 243] on div "3" at bounding box center [203, 246] width 17 height 13
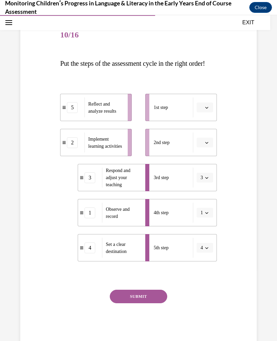
click at [205, 144] on icon "button" at bounding box center [206, 142] width 3 height 3
click at [203, 240] on span "5" at bounding box center [202, 238] width 2 height 5
click at [211, 113] on button "button" at bounding box center [204, 108] width 17 height 10
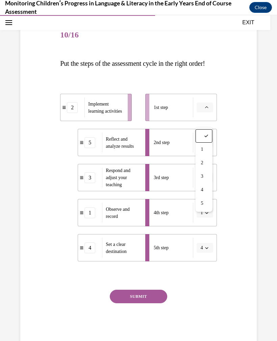
click at [199, 160] on div "2" at bounding box center [203, 162] width 17 height 13
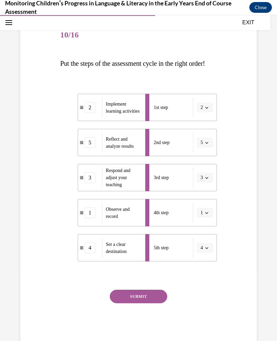
click at [149, 303] on button "SUBMIT" at bounding box center [138, 296] width 57 height 13
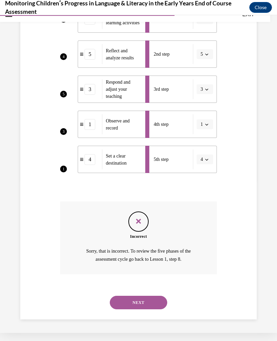
click at [150, 302] on button "NEXT" at bounding box center [138, 302] width 57 height 13
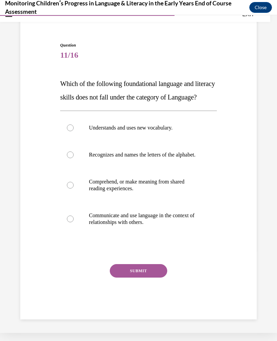
scroll to position [56, 0]
click at [155, 278] on button "SUBMIT" at bounding box center [138, 270] width 57 height 13
click at [161, 223] on p "Communicate and use language in the context of relationships with others." at bounding box center [144, 218] width 111 height 13
click at [74, 222] on input "Communicate and use language in the context of relationships with others." at bounding box center [70, 219] width 7 height 7
radio input "true"
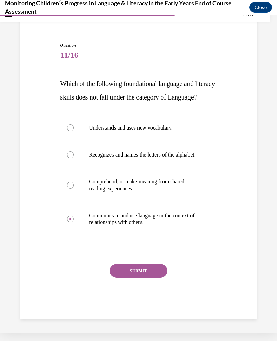
click at [146, 278] on button "SUBMIT" at bounding box center [138, 270] width 57 height 13
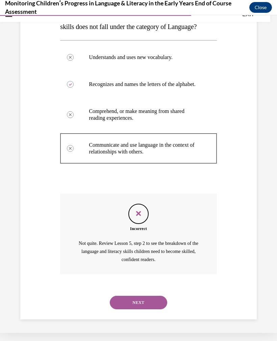
click at [137, 302] on button "NEXT" at bounding box center [138, 302] width 57 height 13
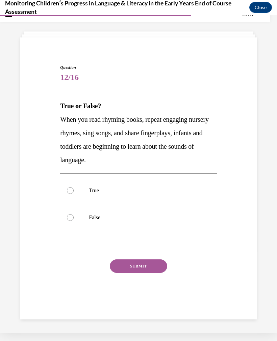
scroll to position [21, 0]
click at [100, 220] on p "False" at bounding box center [144, 217] width 111 height 7
click at [74, 220] on input "False" at bounding box center [70, 217] width 7 height 7
radio input "true"
click at [139, 264] on button "SUBMIT" at bounding box center [138, 265] width 57 height 13
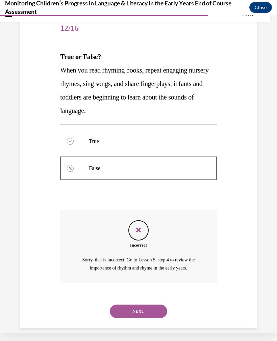
click at [150, 305] on button "NEXT" at bounding box center [138, 311] width 57 height 13
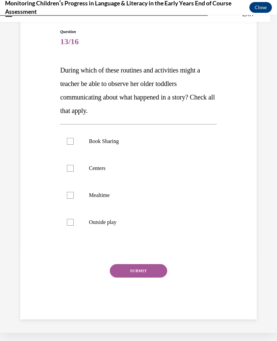
scroll to position [49, 0]
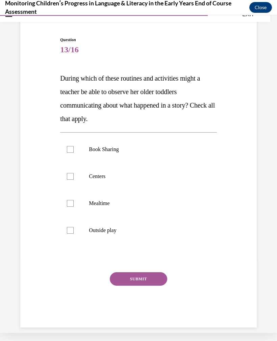
click at [107, 230] on p "Outside play" at bounding box center [144, 230] width 111 height 7
click at [74, 230] on input "Outside play" at bounding box center [70, 230] width 7 height 7
checkbox input "true"
click at [138, 271] on div "Question 13/16 During which of these routines and activities might a teacher be…" at bounding box center [138, 182] width 156 height 291
click at [146, 279] on button "SUBMIT" at bounding box center [138, 278] width 57 height 13
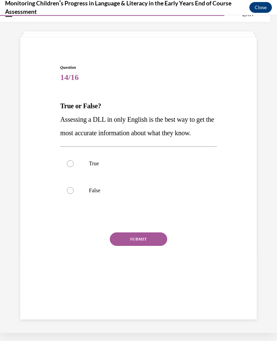
scroll to position [21, 0]
click at [96, 192] on p "False" at bounding box center [144, 190] width 111 height 7
click at [74, 192] on input "False" at bounding box center [70, 190] width 7 height 7
radio input "true"
click at [133, 236] on button "SUBMIT" at bounding box center [138, 238] width 57 height 13
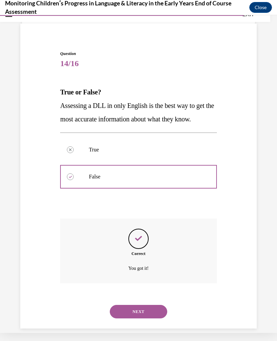
scroll to position [36, 0]
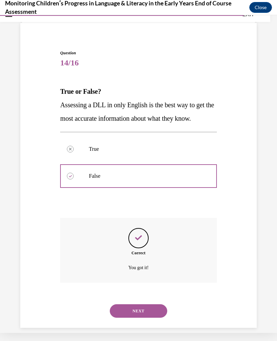
click at [147, 304] on button "NEXT" at bounding box center [138, 310] width 57 height 13
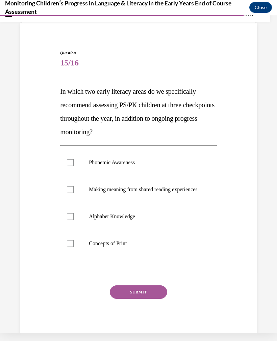
click at [104, 230] on label "Alphabet Knowledge" at bounding box center [138, 216] width 156 height 27
click at [74, 220] on input "Alphabet Knowledge" at bounding box center [70, 216] width 7 height 7
checkbox input "true"
click at [117, 247] on p "Concepts of Print" at bounding box center [144, 243] width 111 height 7
click at [74, 247] on input "Concepts of Print" at bounding box center [70, 243] width 7 height 7
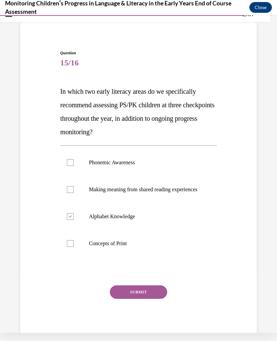
checkbox input "true"
click at [153, 299] on button "SUBMIT" at bounding box center [138, 291] width 57 height 13
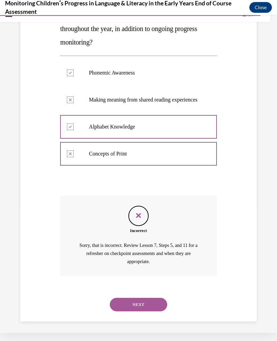
click at [149, 304] on button "NEXT" at bounding box center [138, 304] width 57 height 13
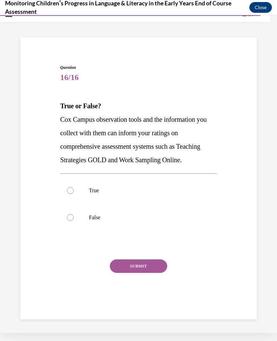
scroll to position [21, 0]
click at [97, 217] on p "False" at bounding box center [144, 217] width 111 height 7
click at [74, 217] on input "False" at bounding box center [70, 217] width 7 height 7
radio input "true"
click at [136, 261] on button "SUBMIT" at bounding box center [138, 265] width 57 height 13
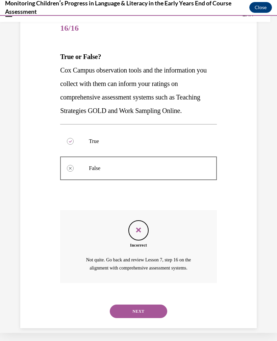
click at [145, 308] on button "NEXT" at bounding box center [138, 311] width 57 height 13
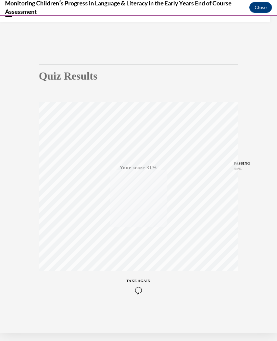
click at [143, 291] on icon "button" at bounding box center [139, 290] width 24 height 7
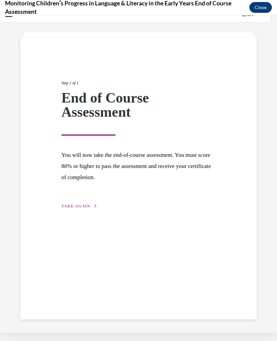
click at [86, 204] on span "TAKE AGAIN" at bounding box center [75, 206] width 29 height 5
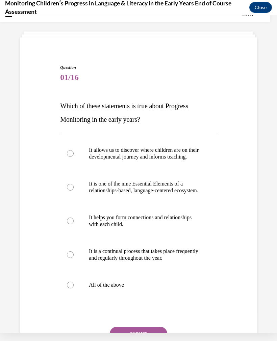
click at [73, 295] on label "All of the above" at bounding box center [138, 285] width 156 height 27
click at [73, 289] on input "All of the above" at bounding box center [70, 285] width 7 height 7
radio input "true"
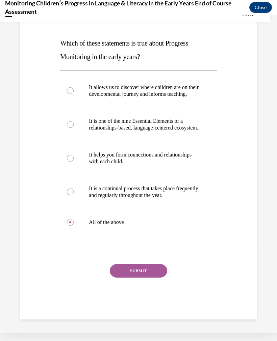
click at [127, 278] on button "SUBMIT" at bounding box center [138, 270] width 57 height 13
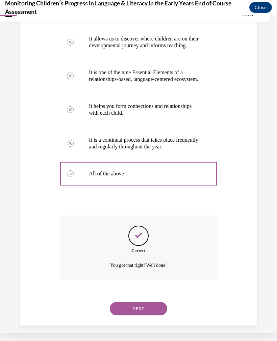
scroll to position [144, 0]
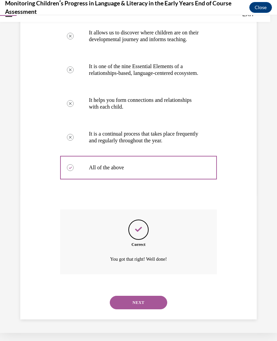
click at [134, 309] on button "NEXT" at bounding box center [138, 302] width 57 height 13
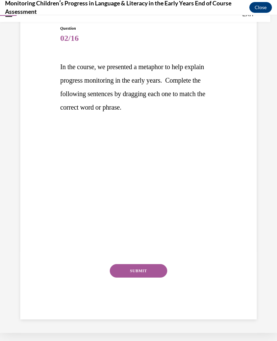
scroll to position [52, 0]
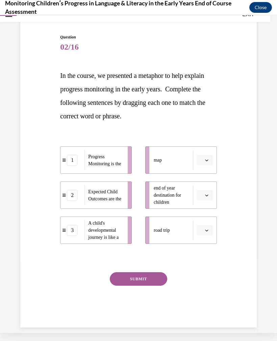
click at [203, 196] on button "button" at bounding box center [204, 195] width 17 height 10
click at [208, 234] on div "2" at bounding box center [203, 236] width 17 height 13
click at [201, 230] on span "Please select an option" at bounding box center [201, 230] width 2 height 7
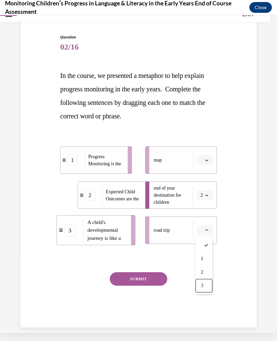
click at [207, 285] on div "3" at bounding box center [203, 285] width 17 height 13
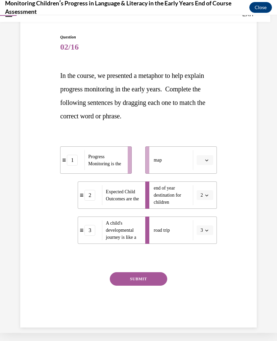
click at [195, 165] on li "map" at bounding box center [181, 159] width 72 height 27
click at [206, 162] on icon "button" at bounding box center [206, 160] width 3 height 3
click at [205, 190] on div "1" at bounding box center [203, 188] width 17 height 13
click at [151, 283] on button "SUBMIT" at bounding box center [138, 278] width 57 height 13
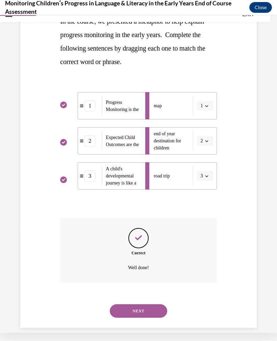
click at [150, 304] on button "NEXT" at bounding box center [138, 310] width 57 height 13
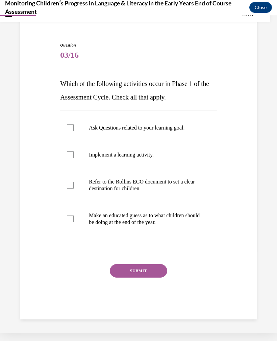
scroll to position [35, 0]
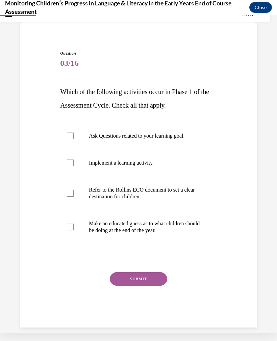
click at [136, 137] on p "Ask Questions related to your learning goal." at bounding box center [144, 136] width 111 height 7
click at [74, 137] on input "Ask Questions related to your learning goal." at bounding box center [70, 136] width 7 height 7
checkbox input "true"
click at [126, 160] on p "Implement a learning activity." at bounding box center [144, 163] width 111 height 7
click at [74, 160] on input "Implement a learning activity." at bounding box center [70, 163] width 7 height 7
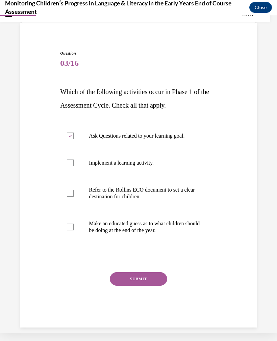
checkbox input "true"
click at [146, 232] on p "Make an educated guess as to what children should be doing at the end of the ye…" at bounding box center [144, 226] width 111 height 13
click at [74, 230] on input "Make an educated guess as to what children should be doing at the end of the ye…" at bounding box center [70, 227] width 7 height 7
checkbox input "true"
click at [146, 283] on button "SUBMIT" at bounding box center [138, 278] width 57 height 13
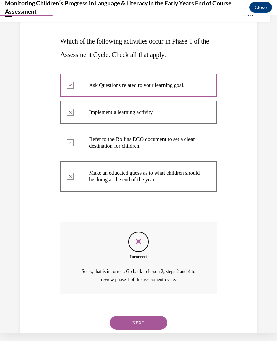
scroll to position [98, 0]
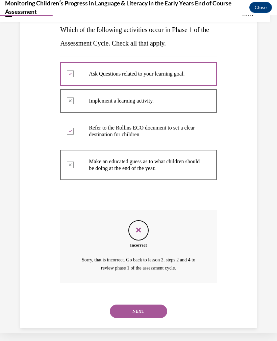
click at [148, 305] on button "NEXT" at bounding box center [138, 311] width 57 height 13
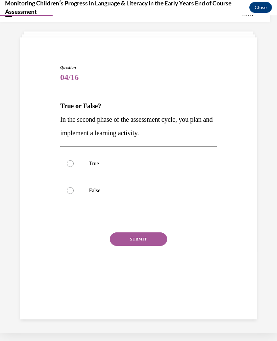
scroll to position [21, 0]
click at [95, 164] on p "True" at bounding box center [144, 163] width 111 height 7
click at [74, 164] on input "True" at bounding box center [70, 163] width 7 height 7
radio input "true"
click at [142, 243] on button "SUBMIT" at bounding box center [138, 238] width 57 height 13
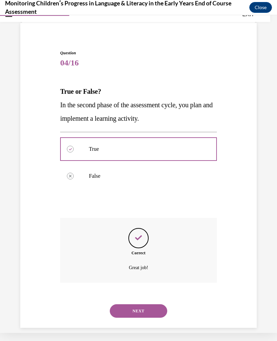
click at [149, 305] on button "NEXT" at bounding box center [138, 310] width 57 height 13
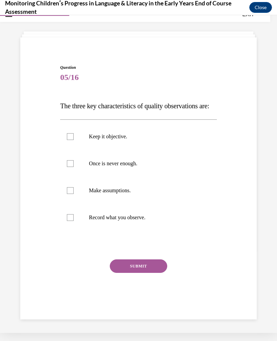
scroll to position [22, 0]
click at [112, 140] on p "Keep it objective." at bounding box center [144, 136] width 111 height 7
click at [74, 140] on input "Keep it objective." at bounding box center [70, 136] width 7 height 7
checkbox input "true"
click at [101, 171] on label "Once is never enough." at bounding box center [138, 163] width 156 height 27
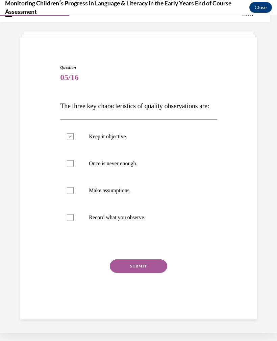
click at [74, 167] on input "Once is never enough." at bounding box center [70, 163] width 7 height 7
checkbox input "true"
click at [94, 221] on p "Record what you observe." at bounding box center [144, 217] width 111 height 7
click at [74, 221] on input "Record what you observe." at bounding box center [70, 217] width 7 height 7
checkbox input "true"
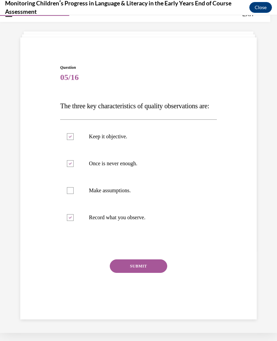
click at [113, 204] on label "Make assumptions." at bounding box center [138, 190] width 156 height 27
click at [74, 194] on input "Make assumptions." at bounding box center [70, 190] width 7 height 7
click at [114, 194] on p "Make assumptions." at bounding box center [144, 190] width 111 height 7
click at [74, 194] on input "Make assumptions." at bounding box center [70, 190] width 7 height 7
checkbox input "false"
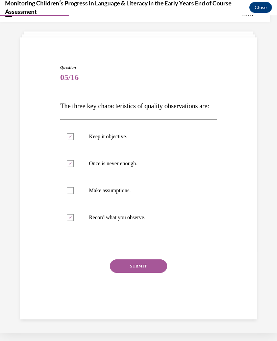
click at [142, 273] on button "SUBMIT" at bounding box center [138, 265] width 57 height 13
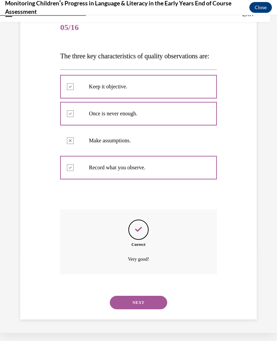
click at [148, 306] on button "NEXT" at bounding box center [138, 302] width 57 height 13
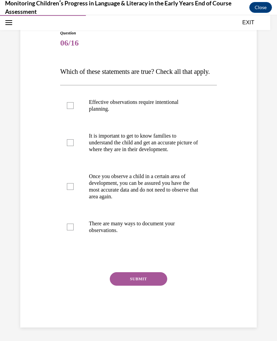
click at [135, 200] on p "Once you observe a child in a certain area of development, you can be assured y…" at bounding box center [144, 186] width 111 height 27
click at [74, 190] on input "Once you observe a child in a certain area of development, you can be assured y…" at bounding box center [70, 186] width 7 height 7
checkbox input "true"
click at [150, 110] on p "Effective observations require intentional planning." at bounding box center [144, 105] width 111 height 13
click at [74, 109] on input "Effective observations require intentional planning." at bounding box center [70, 105] width 7 height 7
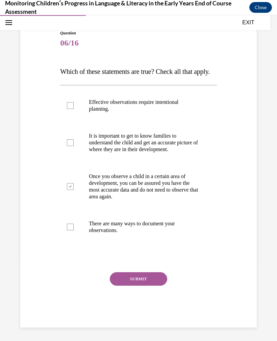
checkbox input "true"
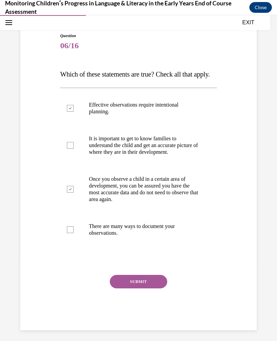
scroll to position [61, 0]
click at [68, 233] on div at bounding box center [70, 229] width 7 height 7
click at [68, 233] on input "There are many ways to document your observations." at bounding box center [70, 229] width 7 height 7
checkbox input "true"
click at [67, 193] on div at bounding box center [70, 189] width 7 height 7
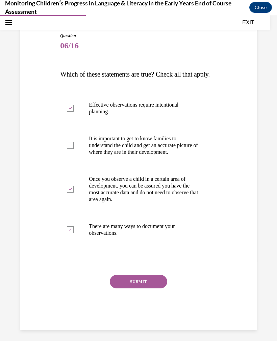
click at [67, 193] on input "Once you observe a child in a certain area of development, you can be assured y…" at bounding box center [70, 189] width 7 height 7
checkbox input "false"
click at [64, 160] on label "It is important to get to know families to understand the child and get an accu…" at bounding box center [138, 145] width 156 height 40
click at [67, 149] on input "It is important to get to know families to understand the child and get an accu…" at bounding box center [70, 145] width 7 height 7
checkbox input "true"
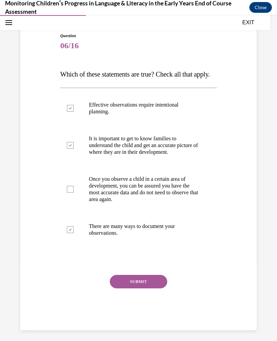
click at [129, 289] on button "SUBMIT" at bounding box center [138, 281] width 57 height 13
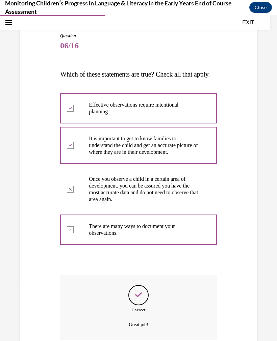
scroll to position [8, 0]
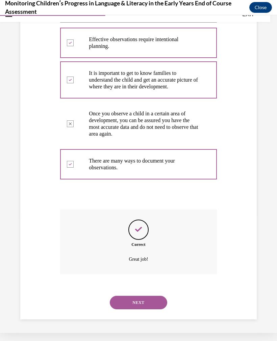
click at [150, 303] on button "NEXT" at bounding box center [138, 302] width 57 height 13
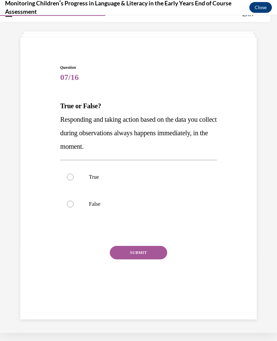
scroll to position [21, 0]
click at [87, 204] on label "False" at bounding box center [138, 204] width 156 height 27
click at [74, 204] on input "False" at bounding box center [70, 204] width 7 height 7
radio input "true"
click at [137, 253] on button "SUBMIT" at bounding box center [138, 252] width 57 height 13
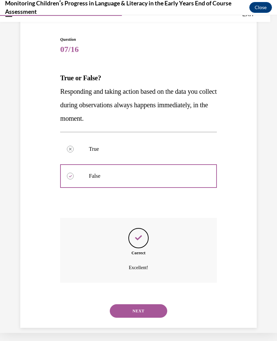
click at [144, 308] on button "NEXT" at bounding box center [138, 310] width 57 height 13
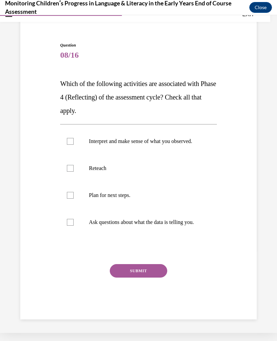
scroll to position [49, 0]
click at [75, 225] on label "Ask questions about what the data is telling you." at bounding box center [138, 222] width 156 height 27
click at [74, 225] on input "Ask questions about what the data is telling you." at bounding box center [70, 222] width 7 height 7
checkbox input "true"
click at [121, 132] on label "Interpret and make sense of what you observed." at bounding box center [138, 141] width 156 height 27
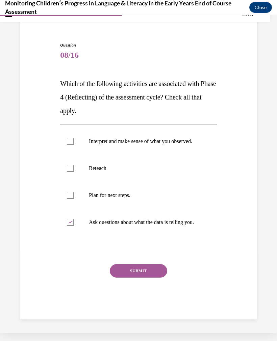
click at [74, 138] on input "Interpret and make sense of what you observed." at bounding box center [70, 141] width 7 height 7
checkbox input "true"
click at [153, 277] on button "SUBMIT" at bounding box center [138, 270] width 57 height 13
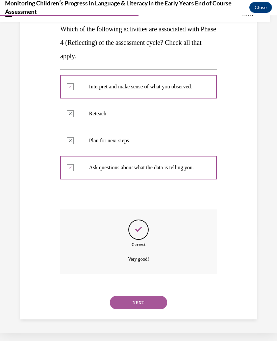
click at [148, 304] on button "NEXT" at bounding box center [138, 302] width 57 height 13
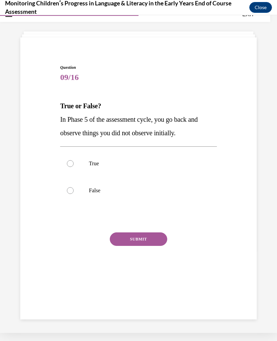
scroll to position [21, 0]
click at [98, 193] on p "False" at bounding box center [144, 190] width 111 height 7
click at [74, 193] on input "False" at bounding box center [70, 190] width 7 height 7
radio input "true"
click at [100, 195] on label "False" at bounding box center [138, 190] width 156 height 27
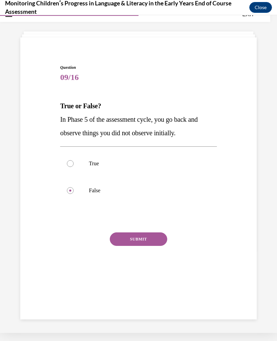
click at [74, 194] on input "False" at bounding box center [70, 190] width 7 height 7
click at [129, 237] on button "SUBMIT" at bounding box center [138, 238] width 57 height 13
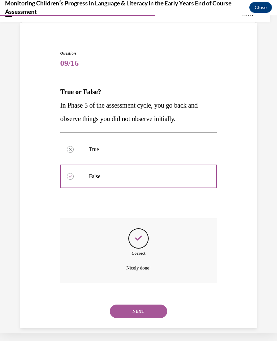
scroll to position [36, 0]
click at [153, 307] on button "NEXT" at bounding box center [138, 310] width 57 height 13
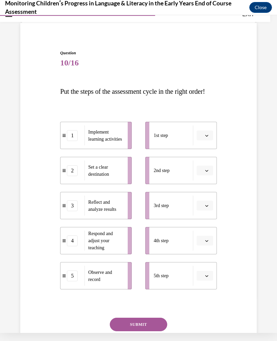
click at [202, 139] on span "Please select an option" at bounding box center [201, 135] width 2 height 7
click at [205, 188] on div "2" at bounding box center [203, 190] width 17 height 13
click at [205, 173] on span "button" at bounding box center [206, 170] width 5 height 5
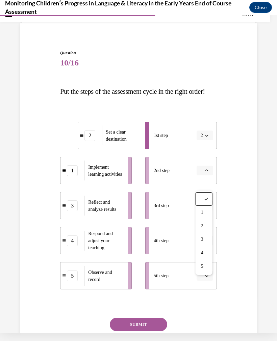
click at [204, 214] on div "1" at bounding box center [203, 212] width 17 height 13
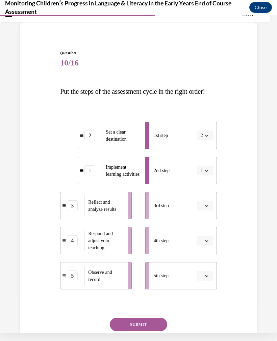
click at [203, 211] on button "button" at bounding box center [204, 206] width 17 height 10
click at [205, 301] on div "5" at bounding box center [203, 301] width 17 height 13
click at [201, 244] on span "Please select an option" at bounding box center [201, 241] width 2 height 7
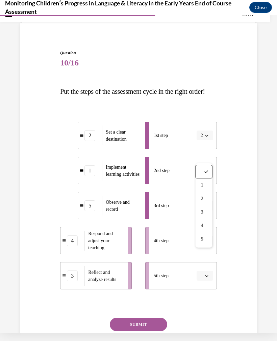
click at [203, 228] on span "4" at bounding box center [202, 225] width 2 height 5
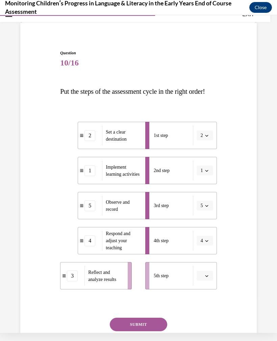
click at [205, 278] on span "button" at bounding box center [206, 276] width 5 height 5
click at [203, 247] on span "3" at bounding box center [202, 247] width 2 height 5
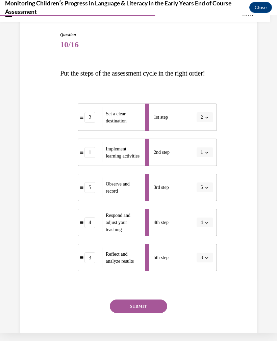
click at [152, 313] on button "SUBMIT" at bounding box center [138, 306] width 57 height 13
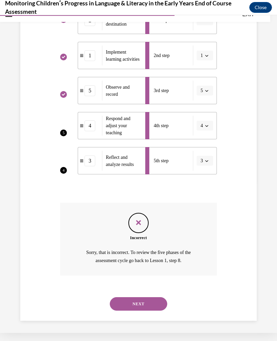
scroll to position [157, 0]
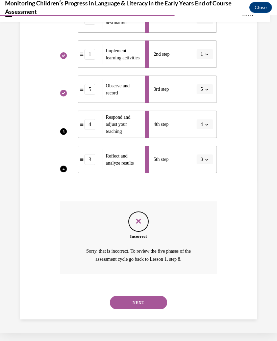
click at [152, 294] on div "NEXT" at bounding box center [138, 302] width 156 height 27
click at [152, 300] on button "NEXT" at bounding box center [138, 302] width 57 height 13
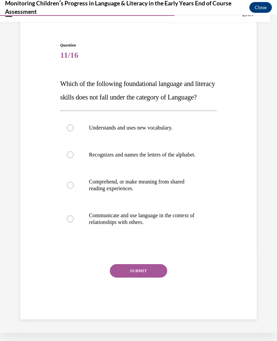
scroll to position [56, 0]
click at [72, 231] on label "Communicate and use language in the context of relationships with others." at bounding box center [138, 219] width 156 height 34
click at [72, 222] on input "Communicate and use language in the context of relationships with others." at bounding box center [70, 219] width 7 height 7
radio input "true"
click at [73, 197] on label "Comprehend, or make meaning from shared reading experiences." at bounding box center [138, 185] width 156 height 34
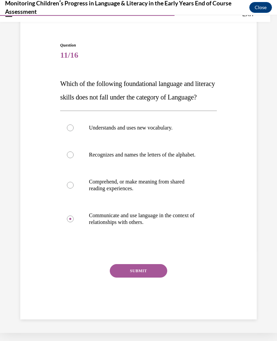
click at [73, 189] on input "Comprehend, or make meaning from shared reading experiences." at bounding box center [70, 185] width 7 height 7
radio input "true"
click at [79, 164] on label "Recognizes and names the letters of the alphabet." at bounding box center [138, 154] width 156 height 27
click at [74, 158] on input "Recognizes and names the letters of the alphabet." at bounding box center [70, 155] width 7 height 7
radio input "true"
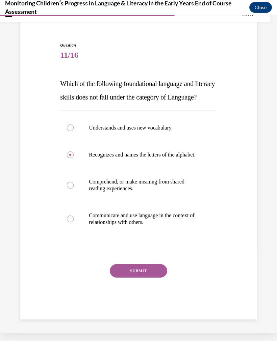
click at [92, 130] on p "Understands and uses new vocabulary." at bounding box center [144, 128] width 111 height 7
click at [74, 130] on input "Understands and uses new vocabulary." at bounding box center [70, 128] width 7 height 7
radio input "true"
click at [67, 162] on label "Recognizes and names the letters of the alphabet." at bounding box center [138, 154] width 156 height 27
click at [67, 158] on input "Recognizes and names the letters of the alphabet." at bounding box center [70, 155] width 7 height 7
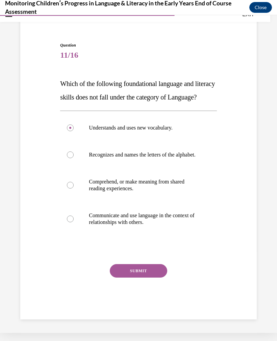
radio input "true"
click at [133, 278] on button "SUBMIT" at bounding box center [138, 270] width 57 height 13
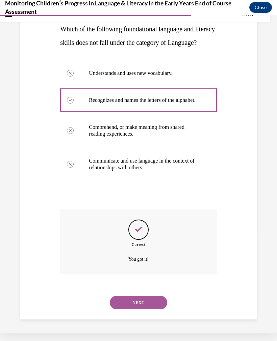
click at [156, 306] on button "NEXT" at bounding box center [138, 302] width 57 height 13
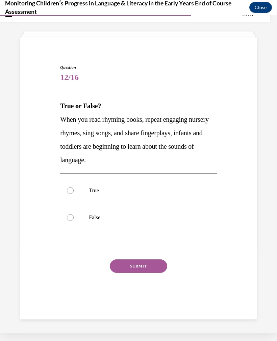
scroll to position [21, 0]
click at [73, 195] on label "True" at bounding box center [138, 190] width 156 height 27
click at [73, 194] on input "True" at bounding box center [70, 190] width 7 height 7
radio input "true"
click at [147, 271] on button "SUBMIT" at bounding box center [138, 265] width 57 height 13
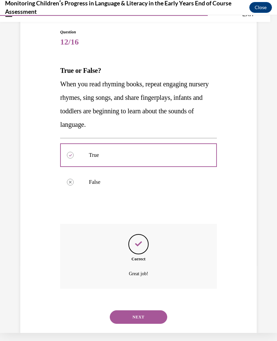
scroll to position [63, 0]
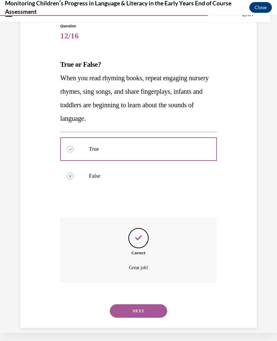
click at [147, 304] on button "NEXT" at bounding box center [138, 310] width 57 height 13
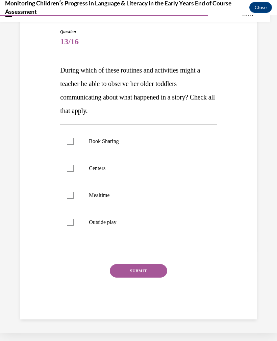
scroll to position [49, 0]
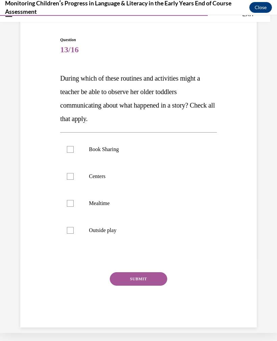
click at [108, 146] on label "Book Sharing" at bounding box center [138, 149] width 156 height 27
click at [74, 146] on input "Book Sharing" at bounding box center [70, 149] width 7 height 7
checkbox input "true"
click at [100, 182] on label "Centers" at bounding box center [138, 176] width 156 height 27
click at [74, 180] on input "Centers" at bounding box center [70, 176] width 7 height 7
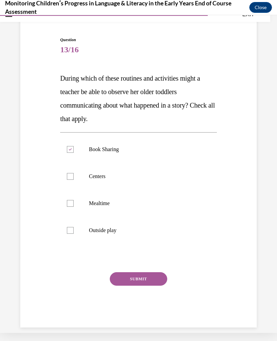
checkbox input "true"
click at [101, 209] on label "Mealtime" at bounding box center [138, 203] width 156 height 27
click at [74, 207] on input "Mealtime" at bounding box center [70, 203] width 7 height 7
checkbox input "true"
click at [101, 240] on label "Outside play" at bounding box center [138, 230] width 156 height 27
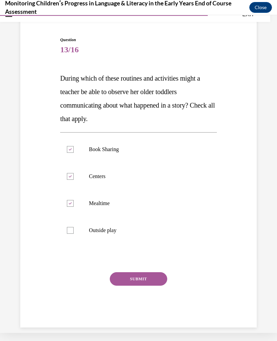
click at [74, 234] on input "Outside play" at bounding box center [70, 230] width 7 height 7
checkbox input "true"
click at [139, 275] on button "SUBMIT" at bounding box center [138, 278] width 57 height 13
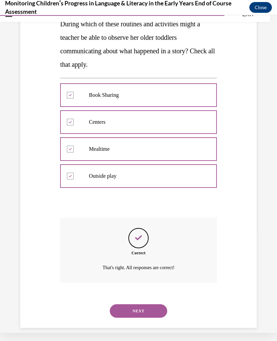
click at [149, 304] on button "NEXT" at bounding box center [138, 310] width 57 height 13
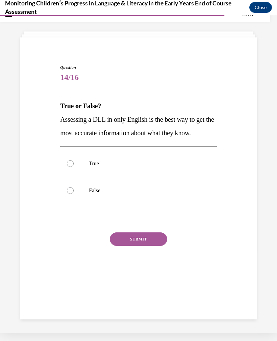
scroll to position [21, 0]
click at [82, 192] on label "False" at bounding box center [138, 190] width 156 height 27
click at [74, 192] on input "False" at bounding box center [70, 190] width 7 height 7
radio input "true"
click at [146, 244] on button "SUBMIT" at bounding box center [138, 238] width 57 height 13
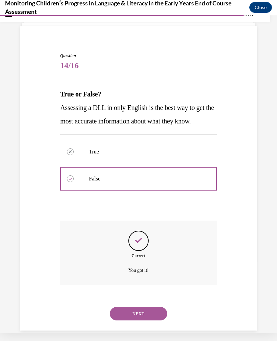
scroll to position [36, 0]
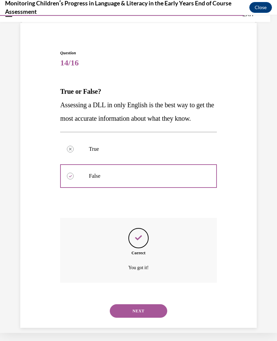
click at [156, 309] on button "NEXT" at bounding box center [138, 310] width 57 height 13
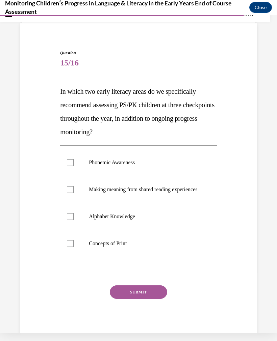
click at [127, 162] on p "Phonemic Awareness" at bounding box center [144, 162] width 111 height 7
click at [74, 162] on input "Phonemic Awareness" at bounding box center [70, 162] width 7 height 7
checkbox input "true"
click at [118, 220] on p "Alphabet Knowledge" at bounding box center [144, 216] width 111 height 7
click at [74, 220] on input "Alphabet Knowledge" at bounding box center [70, 216] width 7 height 7
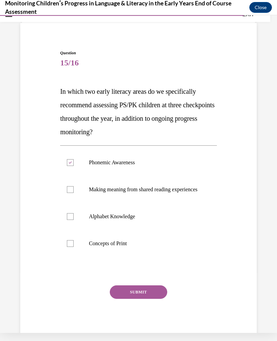
checkbox input "true"
click at [129, 247] on p "Concepts of Print" at bounding box center [144, 243] width 111 height 7
click at [74, 247] on input "Concepts of Print" at bounding box center [70, 243] width 7 height 7
checkbox input "true"
click at [151, 299] on button "SUBMIT" at bounding box center [138, 291] width 57 height 13
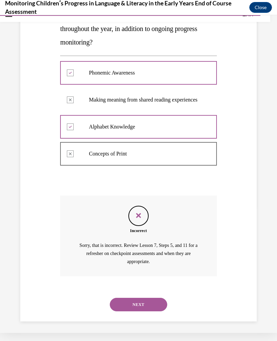
click at [150, 308] on button "NEXT" at bounding box center [138, 304] width 57 height 13
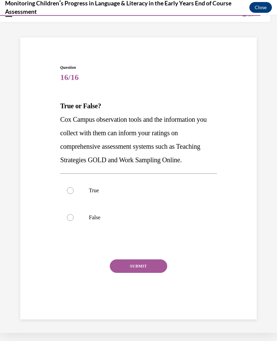
scroll to position [21, 0]
click at [94, 194] on label "True" at bounding box center [138, 190] width 156 height 27
click at [74, 194] on input "True" at bounding box center [70, 190] width 7 height 7
radio input "true"
click at [158, 271] on button "SUBMIT" at bounding box center [138, 265] width 57 height 13
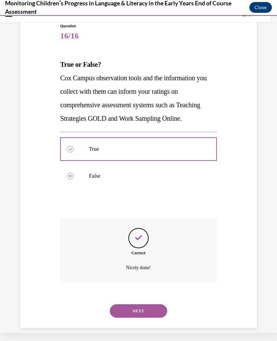
click at [148, 304] on button "NEXT" at bounding box center [138, 310] width 57 height 13
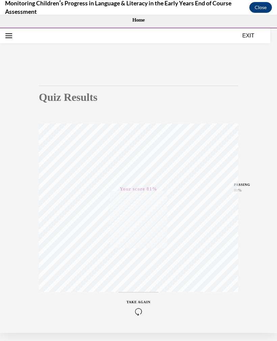
scroll to position [0, 0]
click at [245, 34] on button "EXIT" at bounding box center [248, 35] width 40 height 8
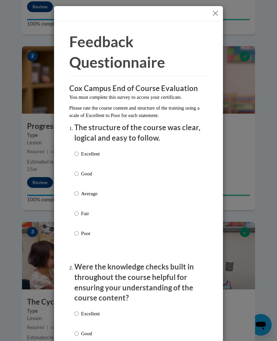
scroll to position [369, 0]
click at [77, 150] on input "Excellent" at bounding box center [76, 153] width 4 height 7
radio input "true"
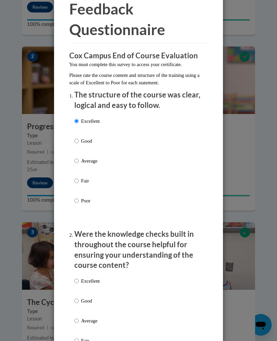
scroll to position [80, 0]
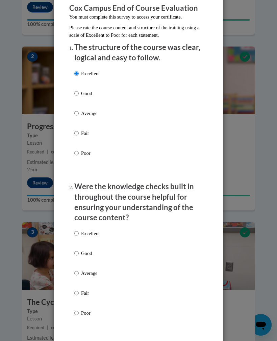
click at [76, 231] on input "Excellent" at bounding box center [76, 233] width 4 height 7
radio input "true"
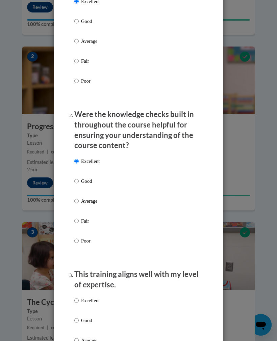
scroll to position [269, 0]
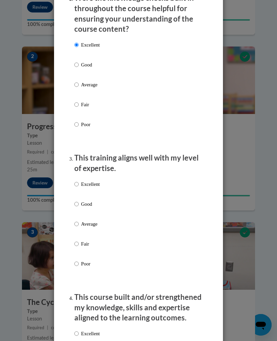
click at [78, 183] on input "Excellent" at bounding box center [76, 184] width 4 height 7
radio input "true"
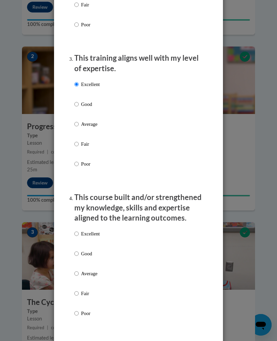
click at [92, 230] on p "Excellent" at bounding box center [90, 233] width 19 height 7
click at [79, 230] on input "Excellent" at bounding box center [76, 233] width 4 height 7
radio input "true"
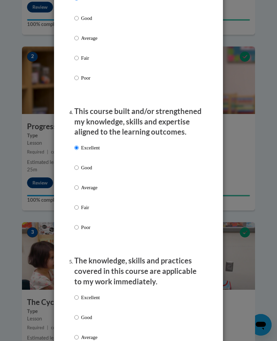
scroll to position [563, 0]
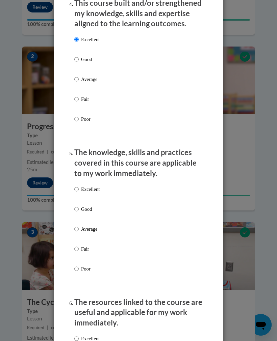
click at [95, 189] on label "Excellent" at bounding box center [86, 195] width 25 height 18
click at [79, 189] on input "Excellent" at bounding box center [76, 189] width 4 height 7
radio input "true"
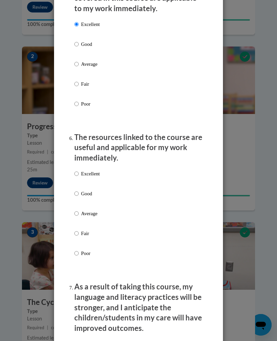
scroll to position [787, 0]
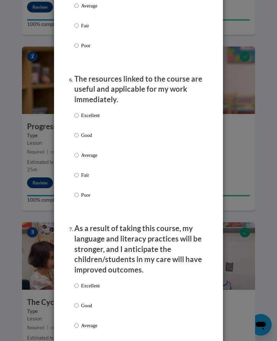
click at [94, 112] on p "Excellent" at bounding box center [90, 115] width 19 height 7
click at [79, 112] on input "Excellent" at bounding box center [76, 115] width 4 height 7
radio input "true"
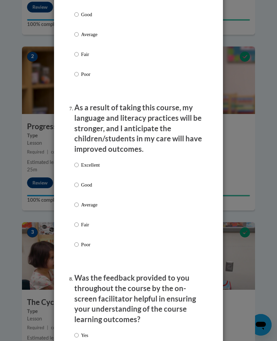
click at [94, 161] on p "Excellent" at bounding box center [90, 164] width 19 height 7
click at [79, 161] on input "Excellent" at bounding box center [76, 164] width 4 height 7
radio input "true"
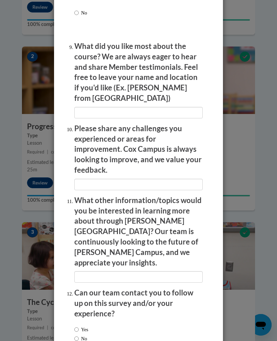
scroll to position [1250, 0]
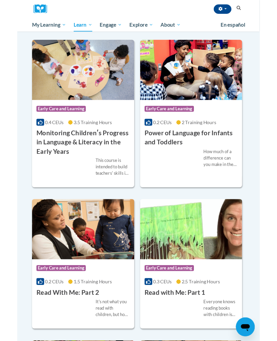
scroll to position [891, 0]
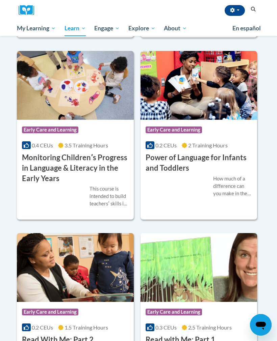
click at [219, 173] on h3 "Power of Language for Infants and Toddlers" at bounding box center [198, 163] width 107 height 21
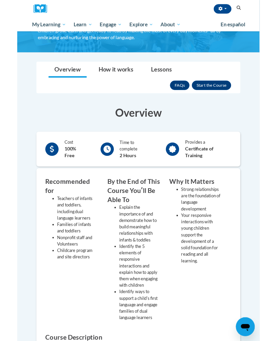
scroll to position [77, 0]
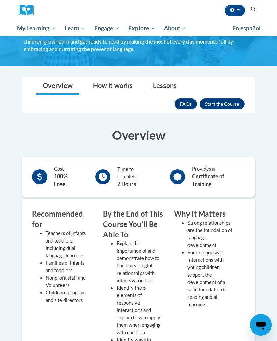
click at [231, 100] on button "Enroll" at bounding box center [221, 104] width 45 height 11
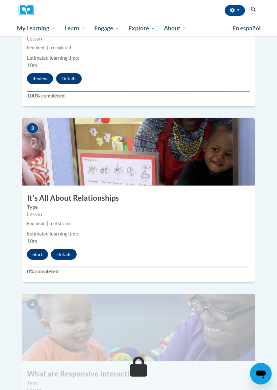
scroll to position [446, 0]
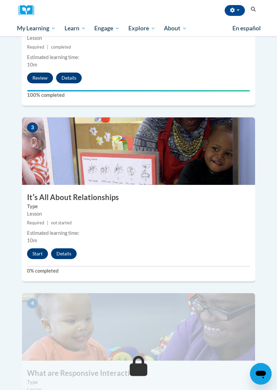
click at [35, 248] on button "Start" at bounding box center [37, 253] width 21 height 11
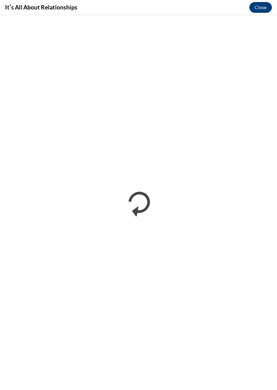
scroll to position [0, 0]
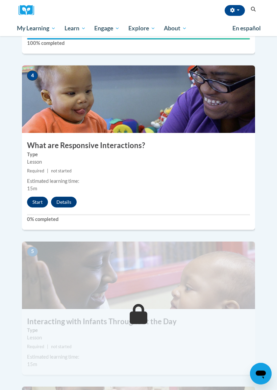
click at [36, 197] on button "Start" at bounding box center [37, 202] width 21 height 11
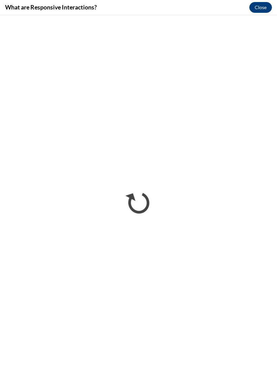
click at [263, 7] on button "Close" at bounding box center [260, 7] width 23 height 11
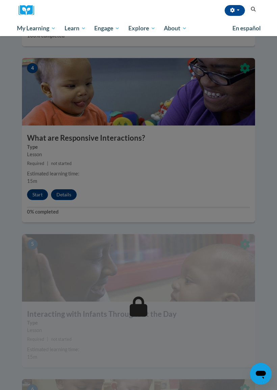
scroll to position [691, 0]
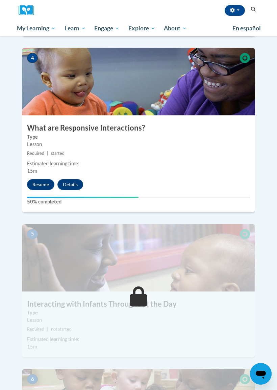
click at [39, 179] on button "Resume" at bounding box center [40, 184] width 27 height 11
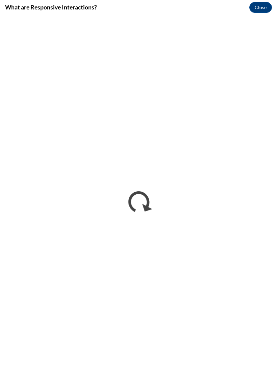
scroll to position [0, 0]
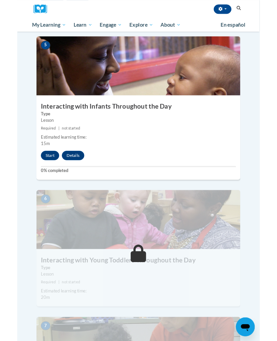
scroll to position [873, 0]
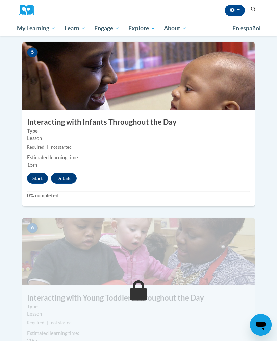
click at [34, 173] on button "Start" at bounding box center [37, 178] width 21 height 11
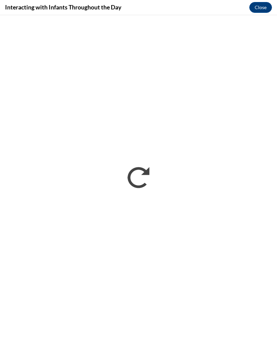
scroll to position [0, 0]
